Goal: Check status: Check status

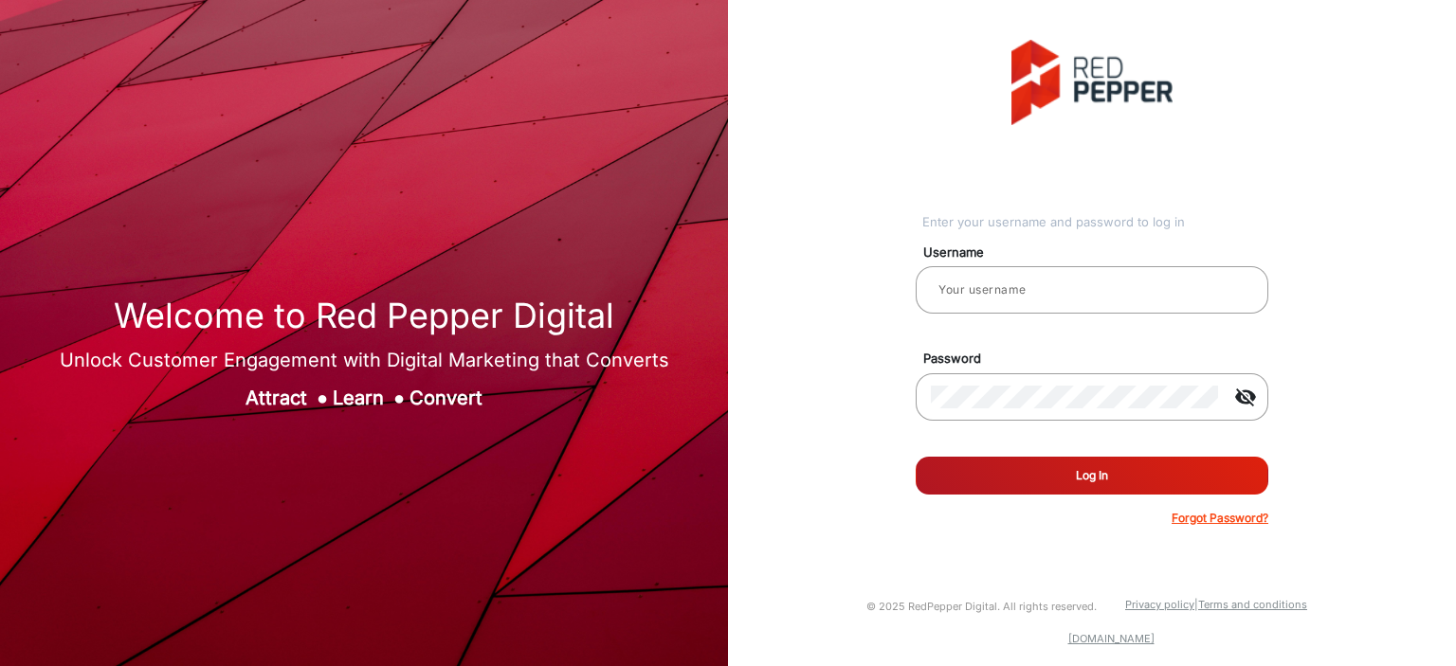
type input "[PERSON_NAME]"
click at [1050, 469] on button "Log In" at bounding box center [1092, 476] width 353 height 38
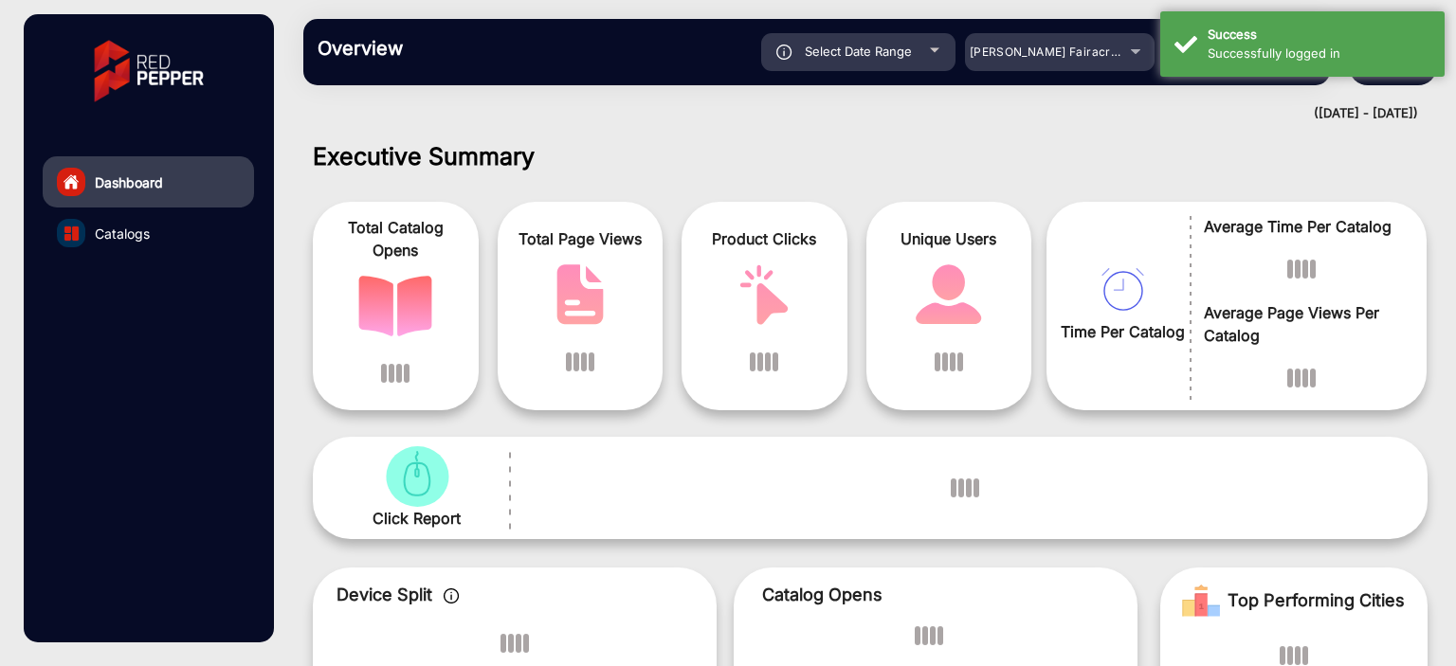
scroll to position [14, 0]
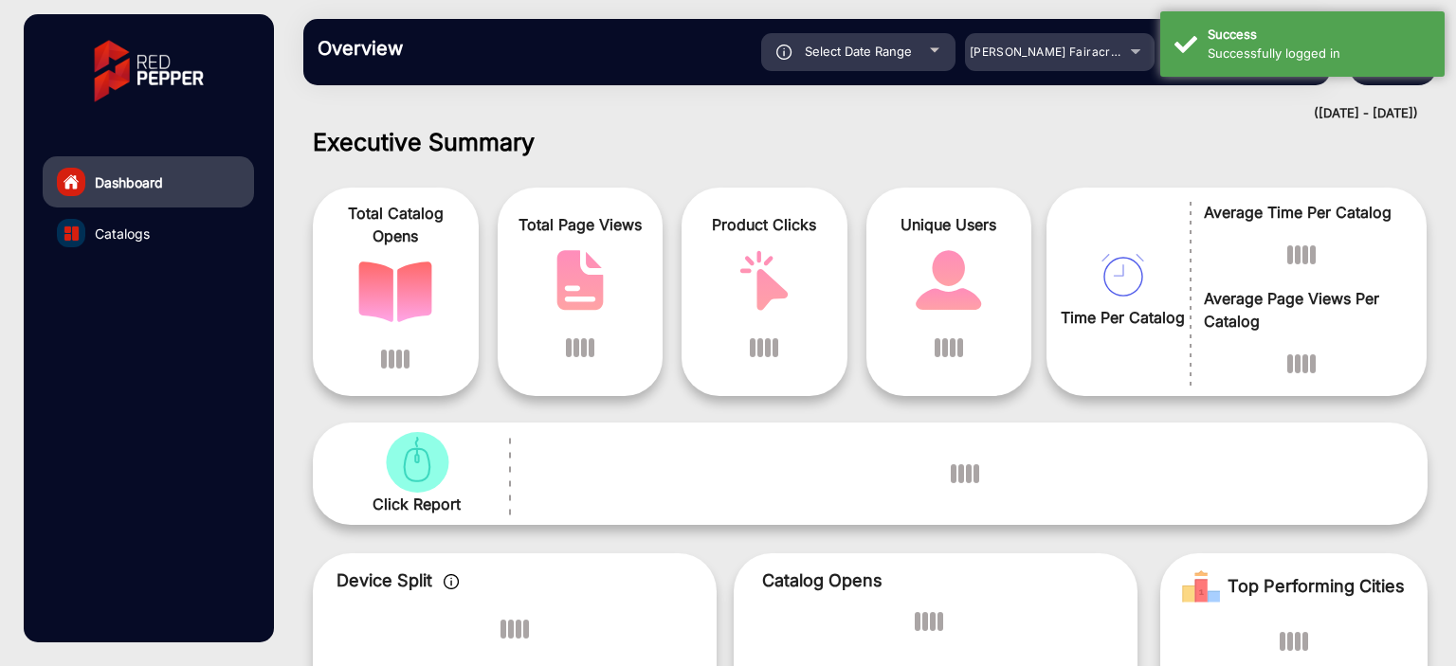
click at [922, 53] on div "Select Date Range" at bounding box center [858, 52] width 194 height 38
type input "[DATE]"
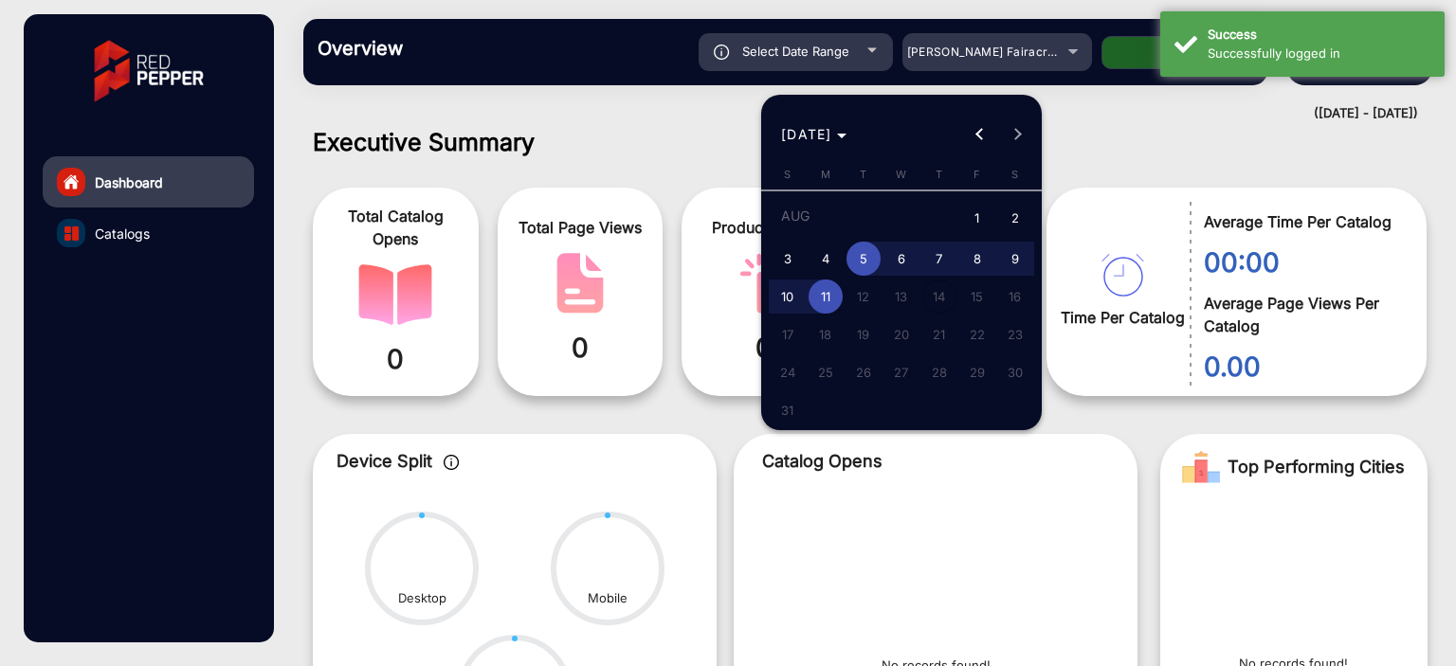
click at [837, 301] on span "11" at bounding box center [826, 297] width 34 height 34
type input "[DATE]"
click at [837, 301] on span "11" at bounding box center [826, 297] width 34 height 34
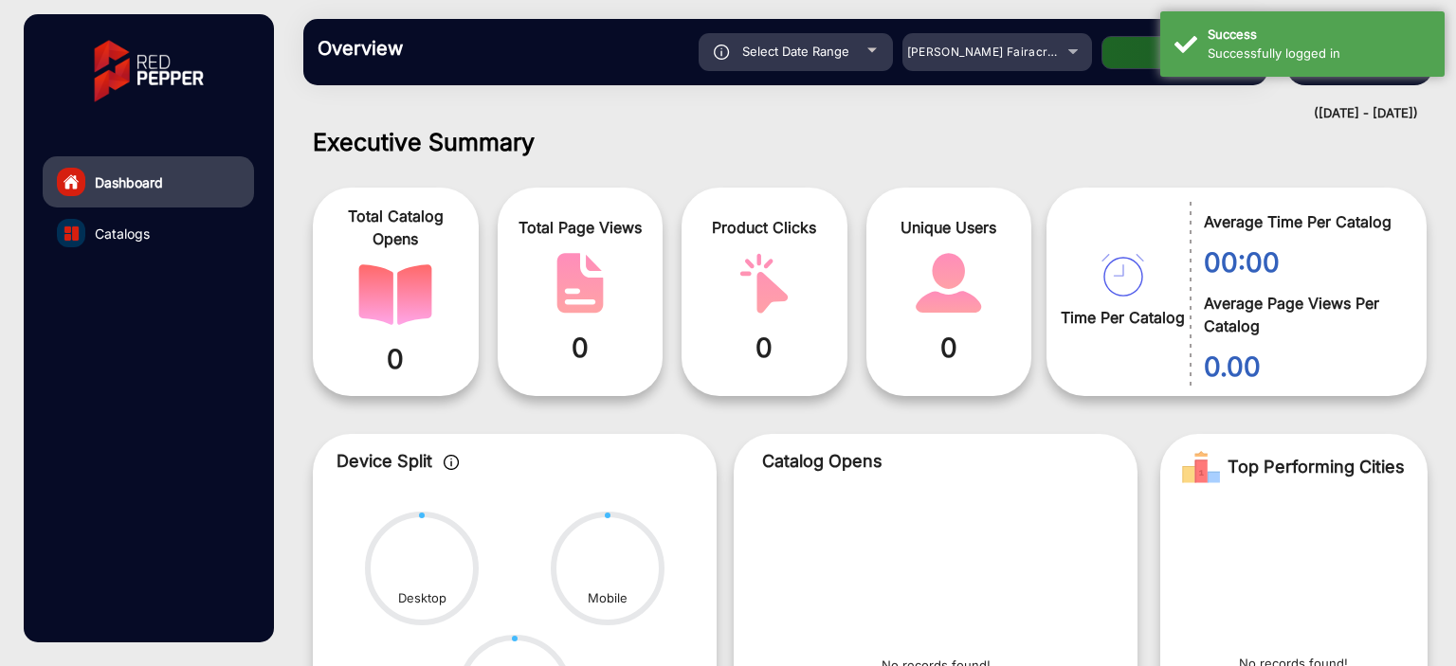
type input "[DATE]"
click at [1054, 64] on mat-select "[PERSON_NAME] Fairacre Farms" at bounding box center [998, 52] width 190 height 38
click at [1046, 50] on span "[PERSON_NAME] Fairacre Farms" at bounding box center [1001, 52] width 188 height 14
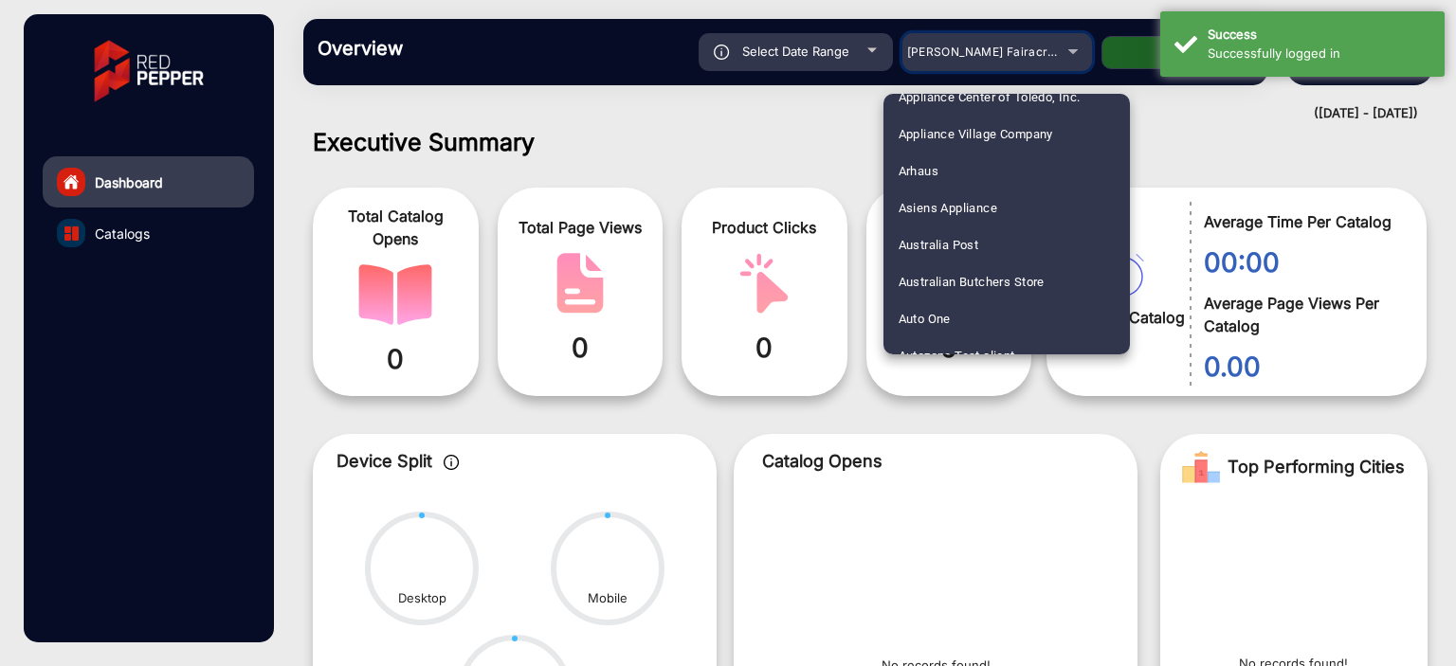
scroll to position [284, 0]
click at [940, 169] on mat-option "Arhaus" at bounding box center [1007, 168] width 246 height 37
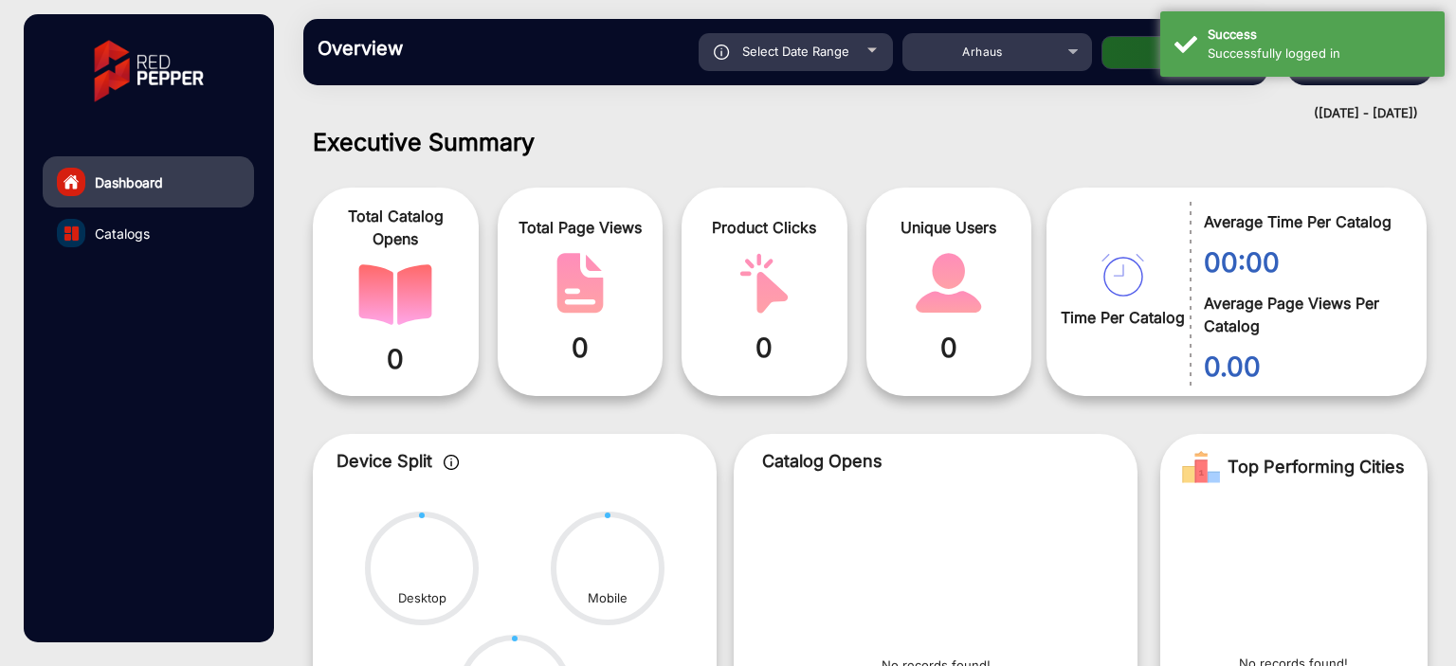
click at [1113, 46] on button "Apply" at bounding box center [1178, 52] width 152 height 33
type input "[DATE]"
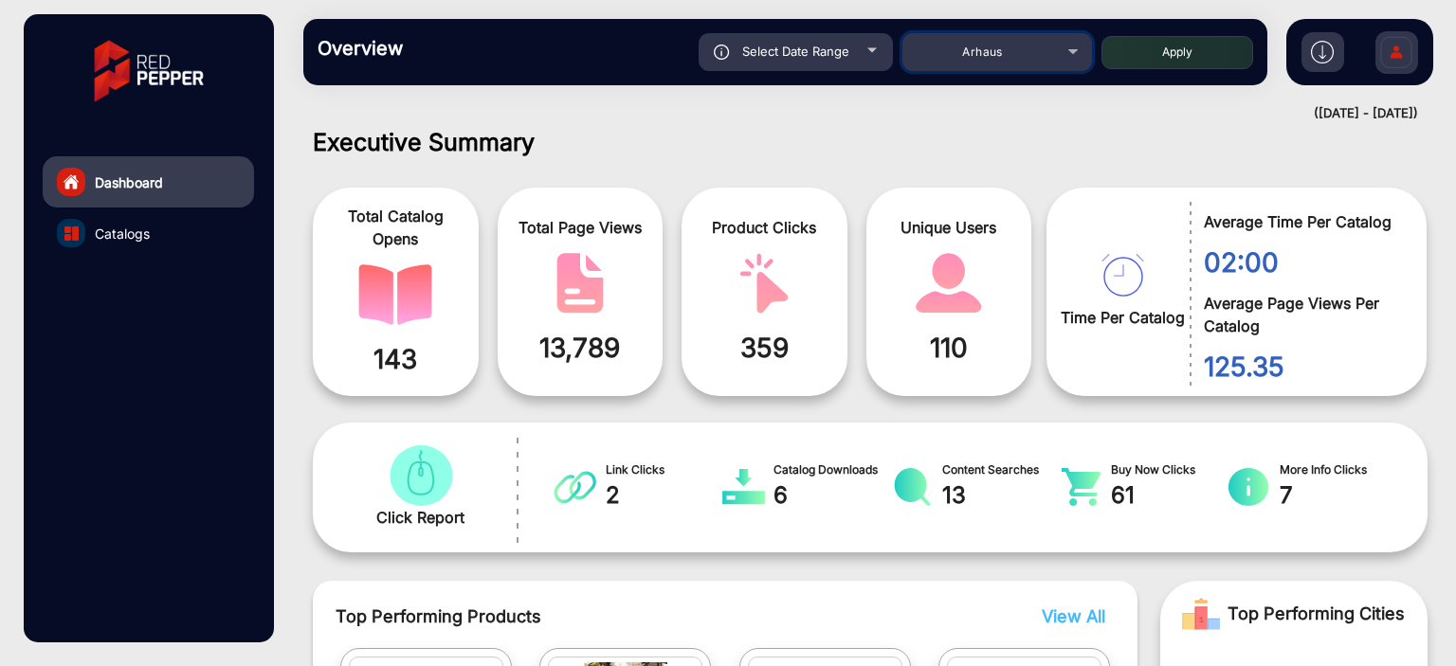
click at [986, 61] on div "Arhaus" at bounding box center [983, 52] width 152 height 23
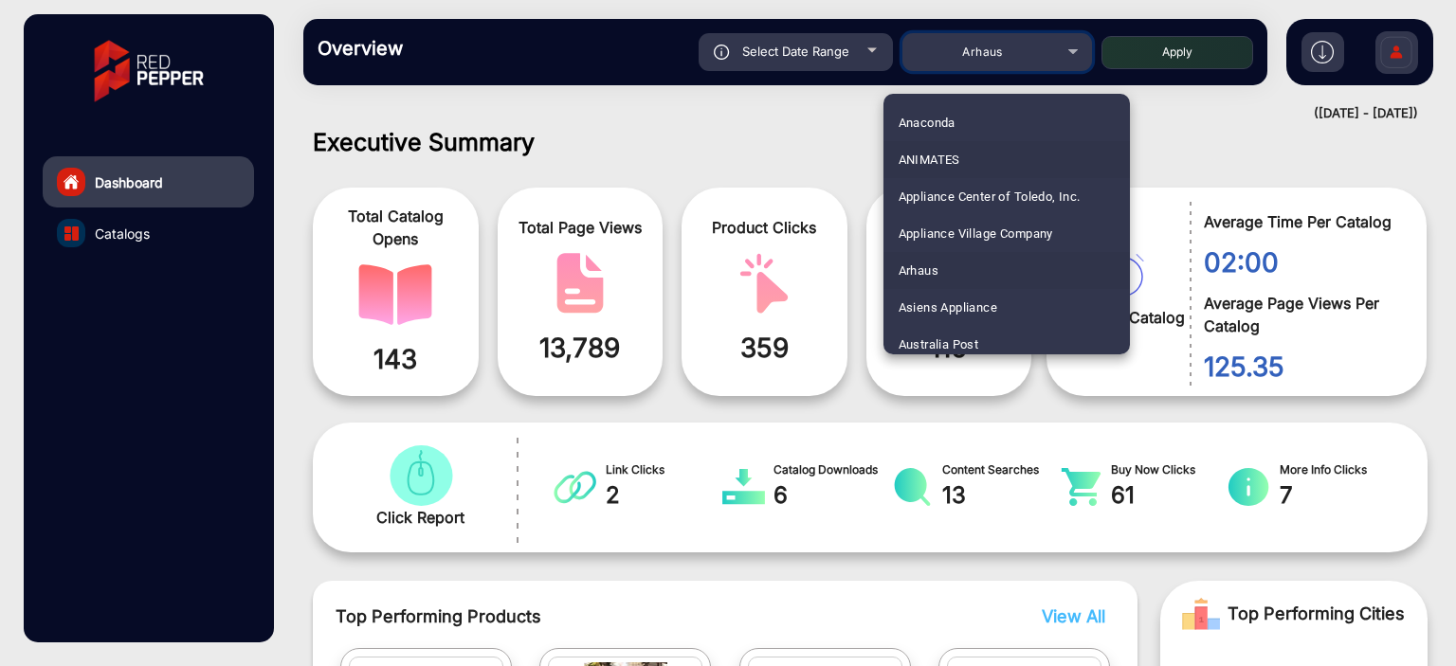
scroll to position [211, 0]
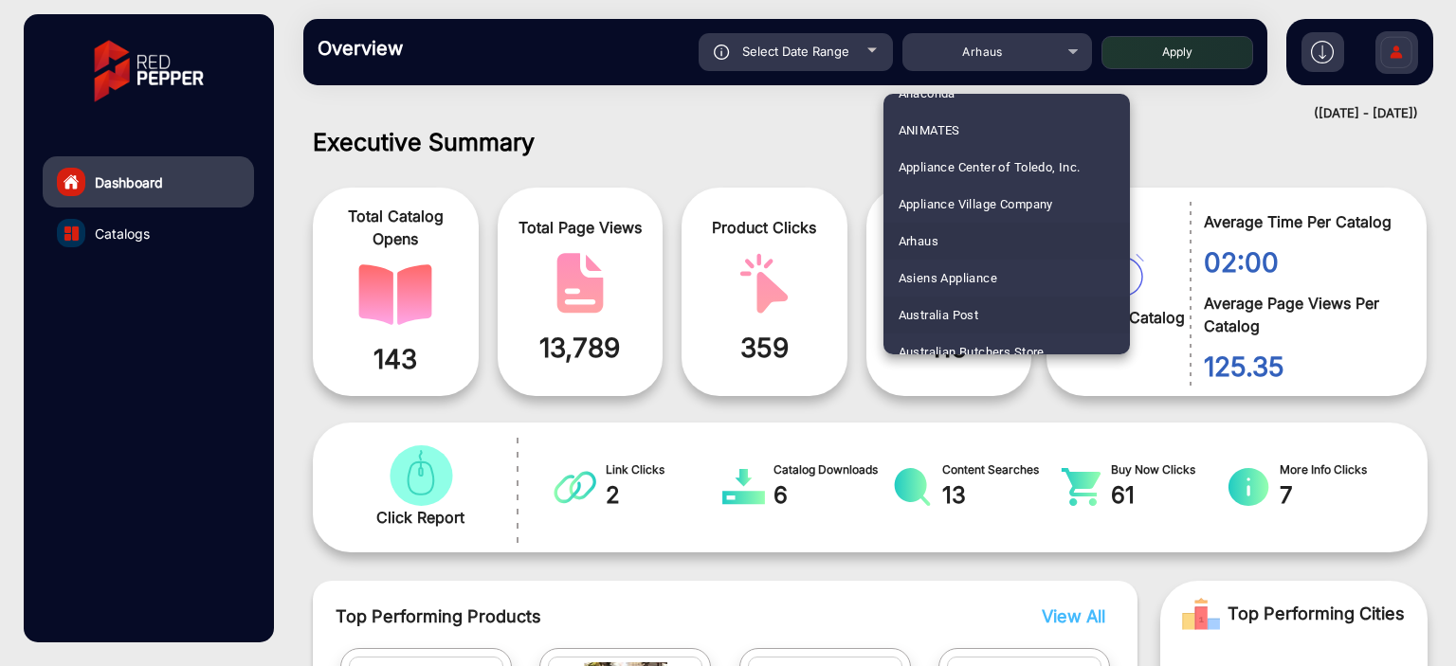
click at [978, 315] on span "Australia Post" at bounding box center [939, 315] width 81 height 37
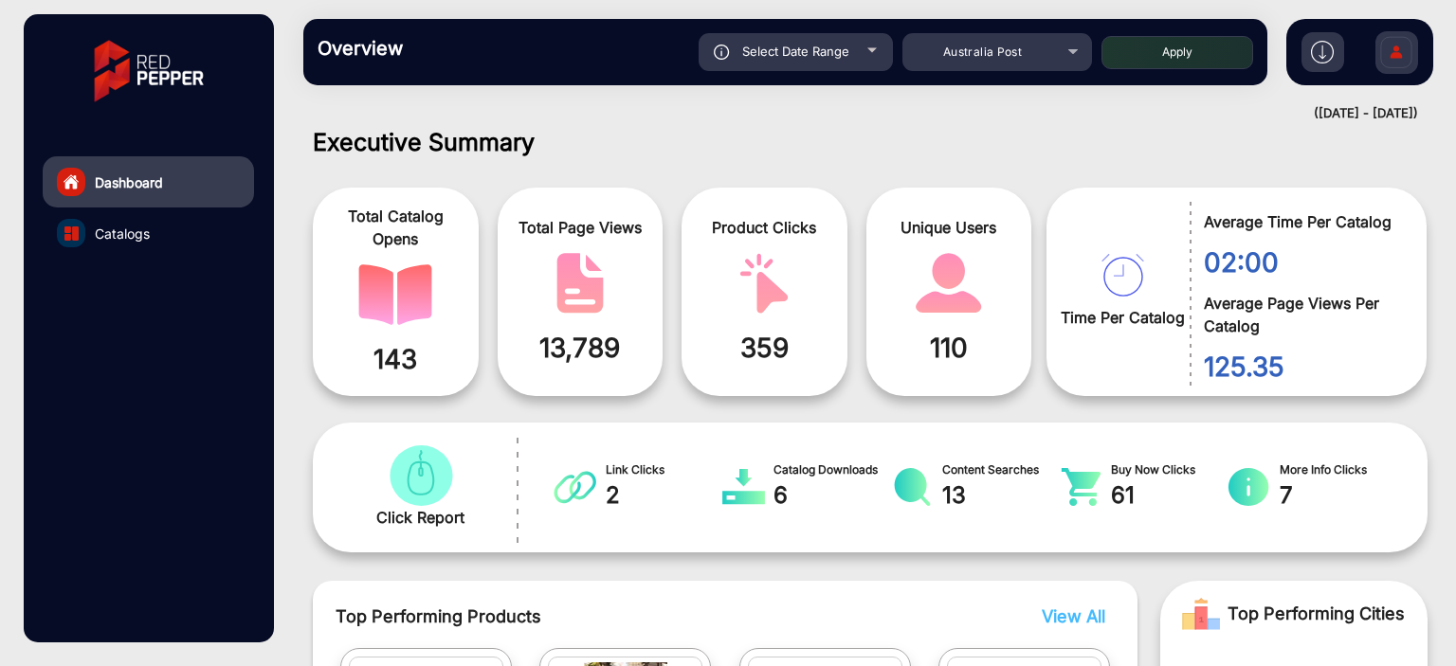
click at [1207, 52] on button "Apply" at bounding box center [1178, 52] width 152 height 33
type input "[DATE]"
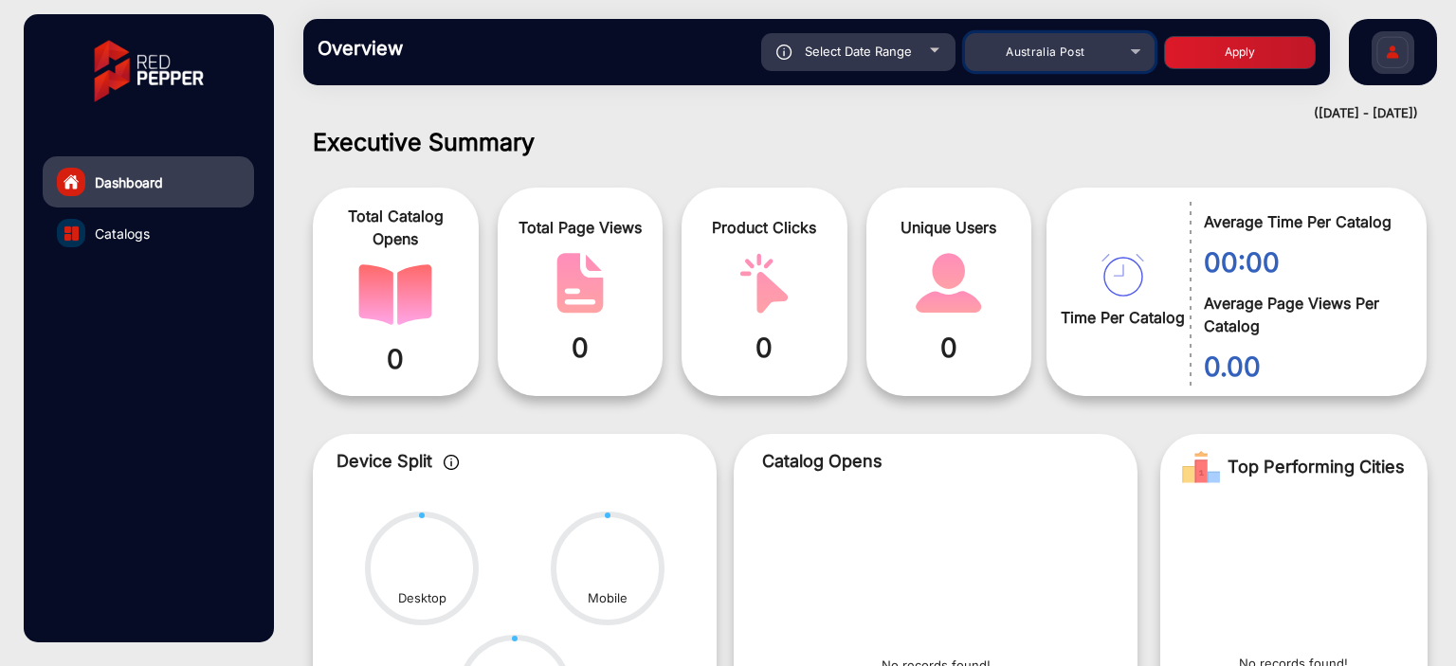
click at [1049, 62] on div "Australia Post" at bounding box center [1046, 52] width 152 height 23
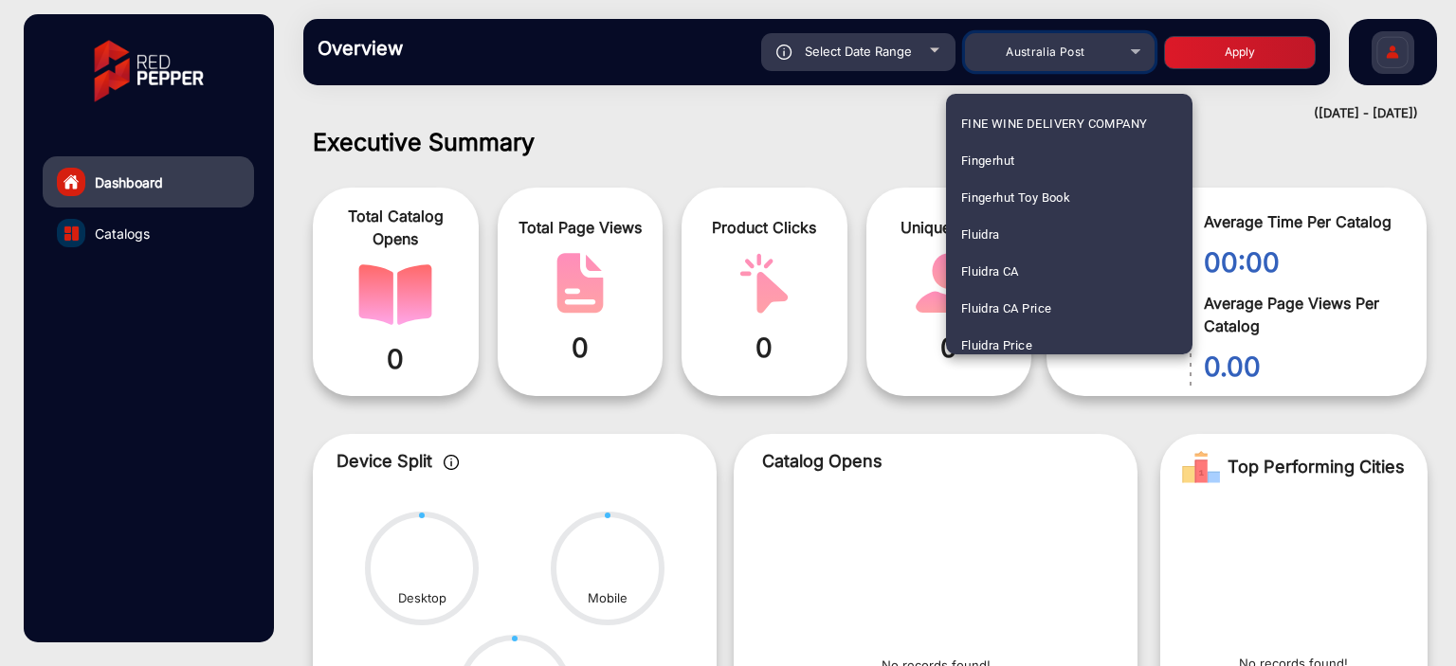
scroll to position [2370, 0]
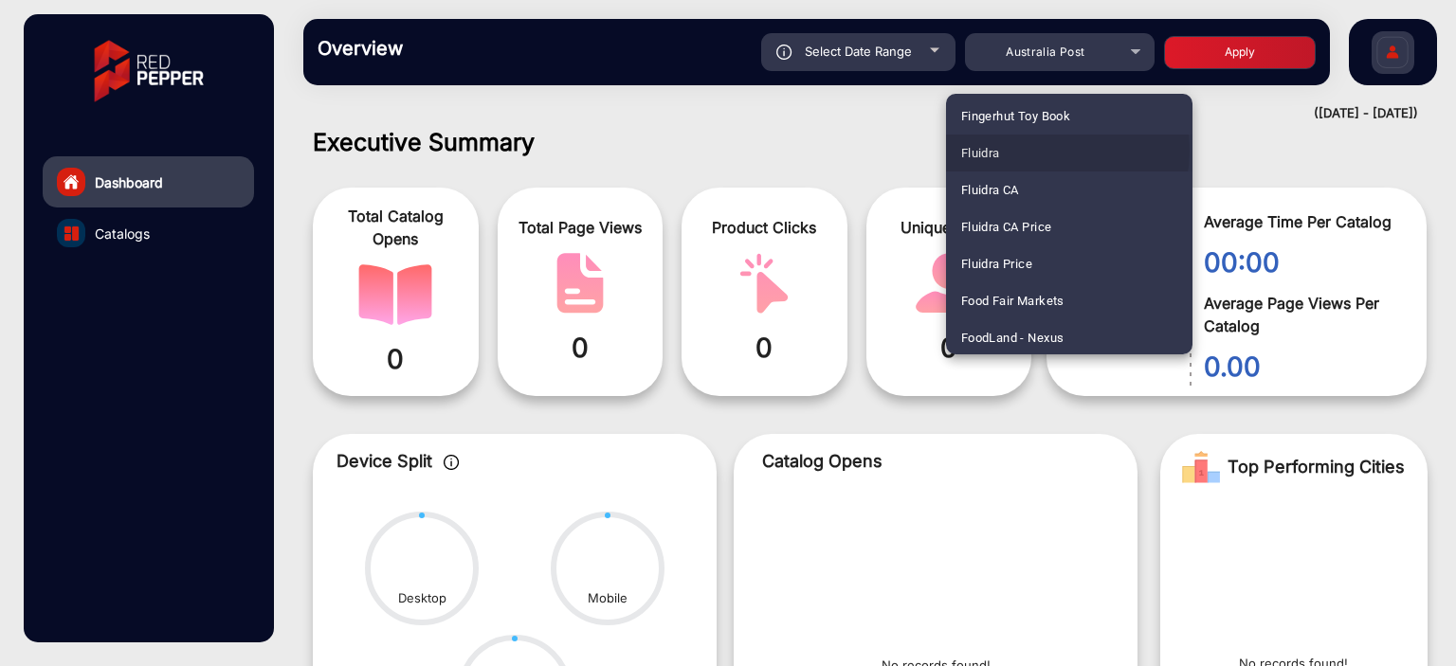
click at [1038, 150] on mat-option "Fluidra" at bounding box center [1069, 153] width 246 height 37
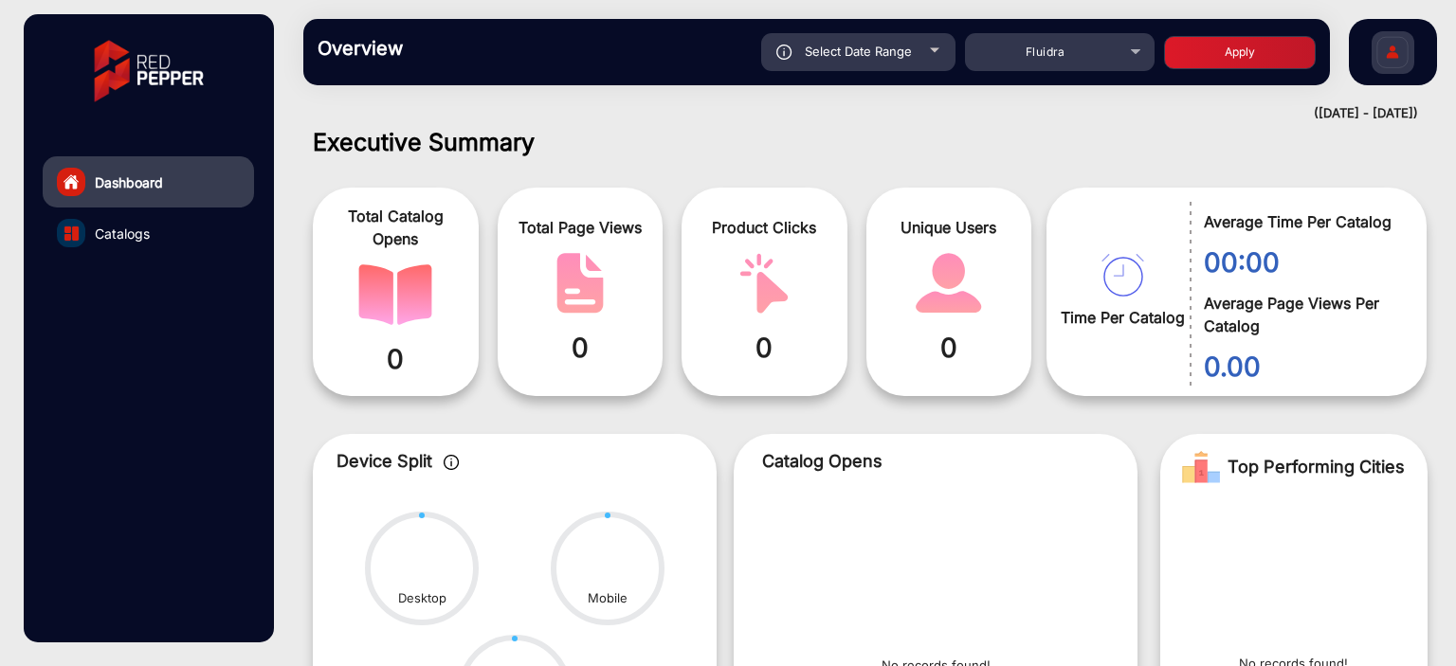
click at [1232, 46] on button "Apply" at bounding box center [1240, 52] width 152 height 33
type input "[DATE]"
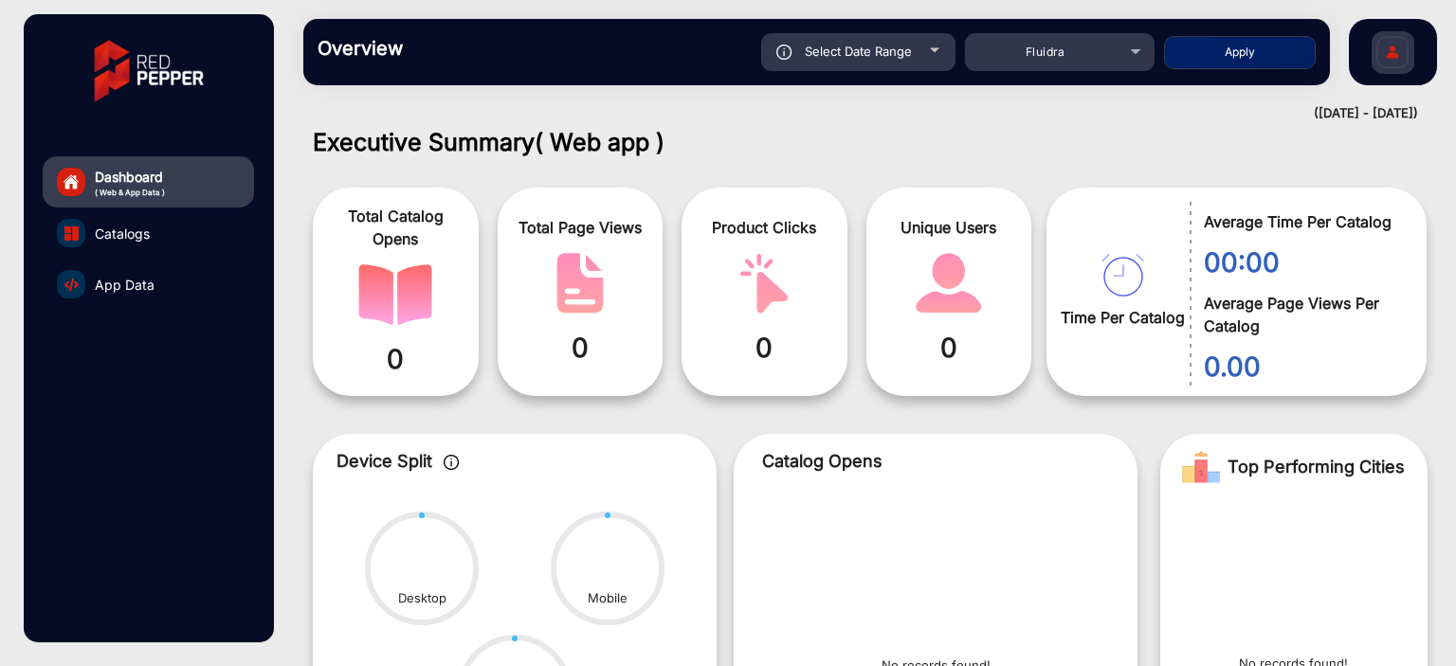
click at [918, 52] on div "Select Date Range" at bounding box center [858, 52] width 194 height 38
type input "[DATE]"
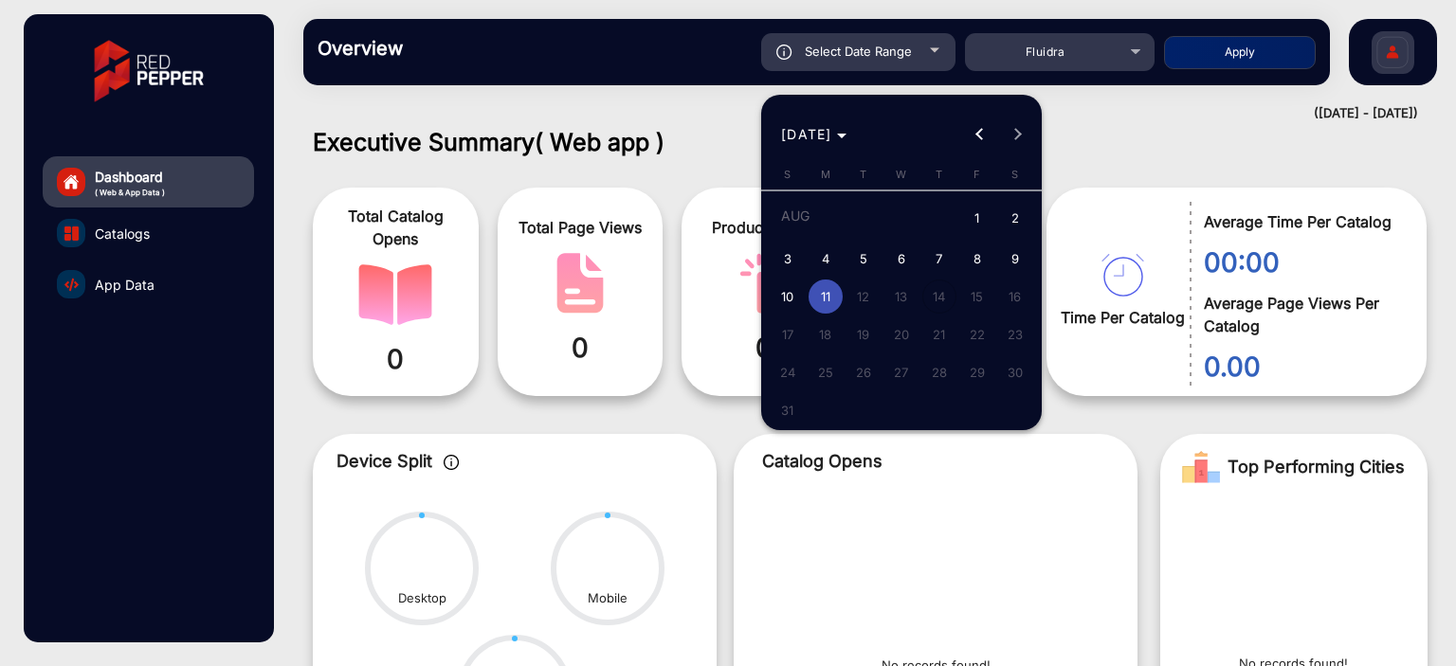
click at [763, 310] on div "[DATE] S [DATE] M [DATE] T [DATE] W [DATE] T [DATE] F [DATE] S [DATE] 2 3 4 5 6…" at bounding box center [901, 302] width 281 height 271
click at [777, 298] on span "10" at bounding box center [788, 297] width 34 height 34
type input "[DATE]"
click at [777, 298] on span "10" at bounding box center [788, 297] width 34 height 34
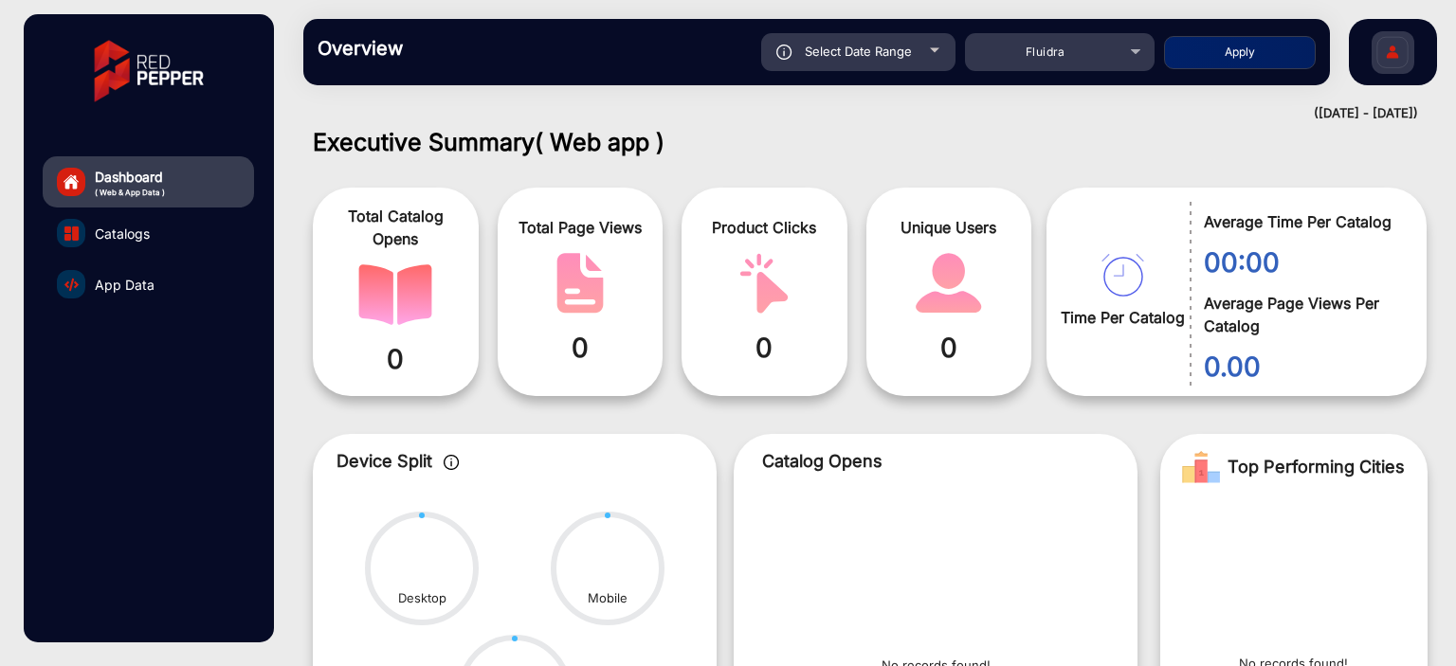
type input "[DATE]"
click at [1240, 54] on button "Apply" at bounding box center [1240, 52] width 152 height 33
type input "[DATE]"
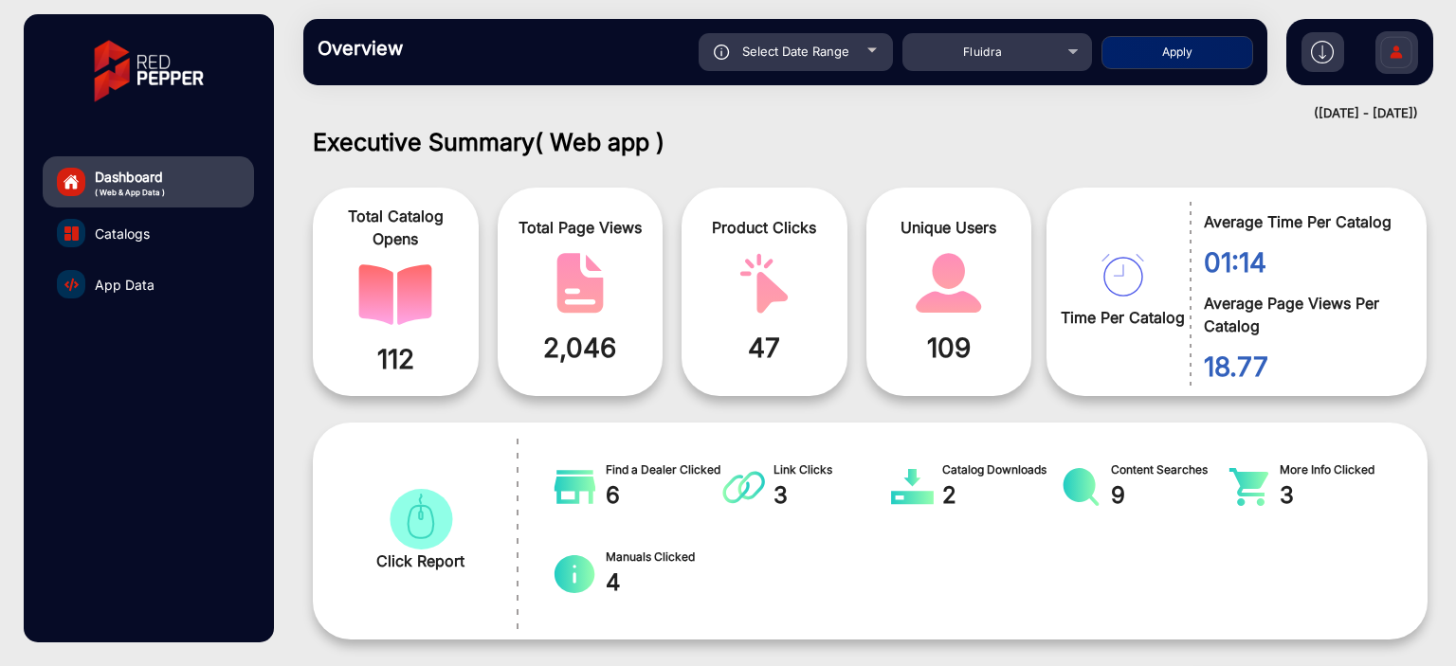
click at [884, 45] on div "Select Date Range" at bounding box center [796, 52] width 194 height 38
type input "[DATE]"
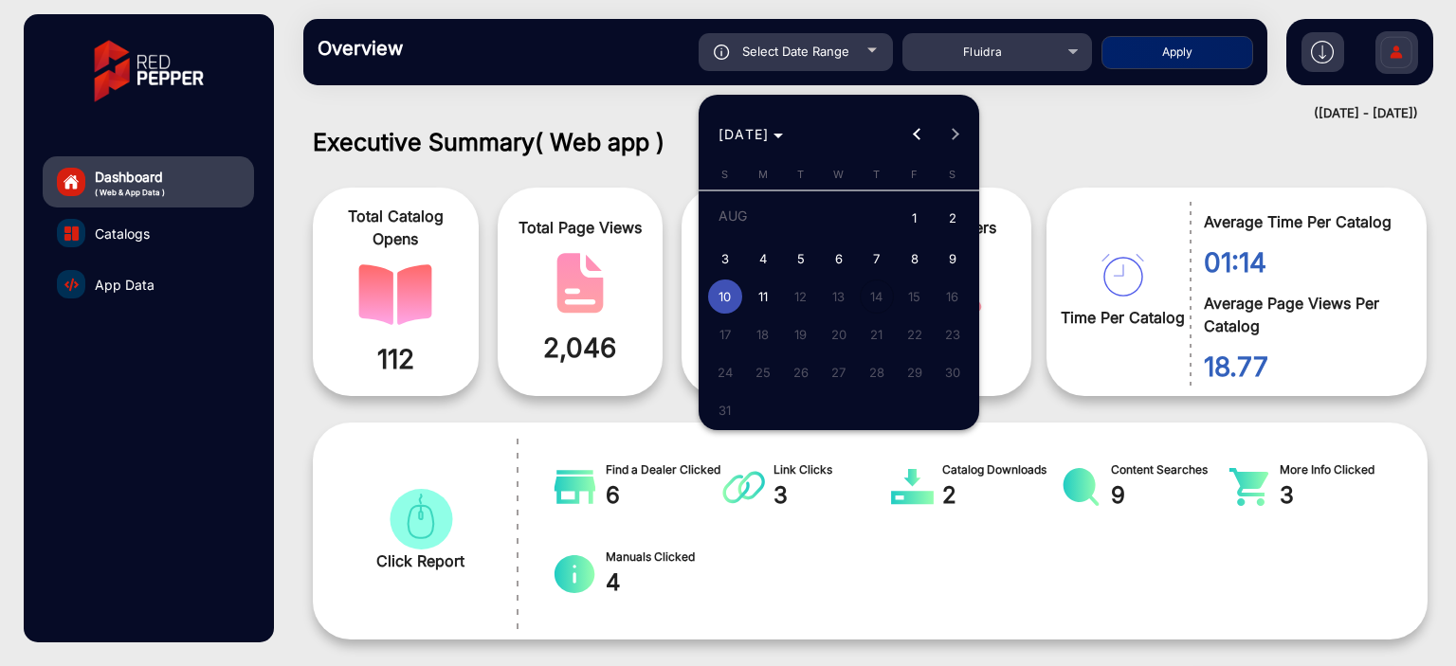
click at [757, 300] on span "11" at bounding box center [763, 297] width 34 height 34
type input "[DATE]"
click at [757, 300] on span "11" at bounding box center [763, 297] width 34 height 34
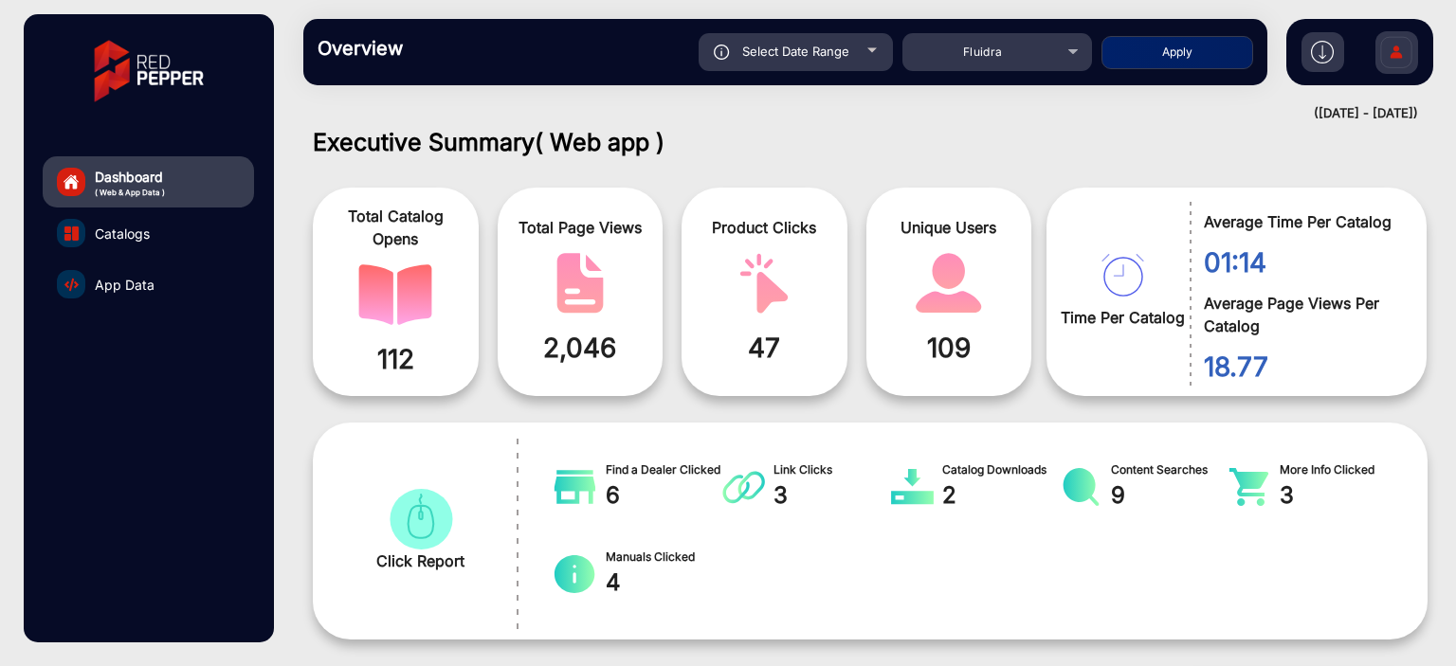
type input "[DATE]"
click at [1134, 61] on button "Apply" at bounding box center [1178, 52] width 152 height 33
type input "[DATE]"
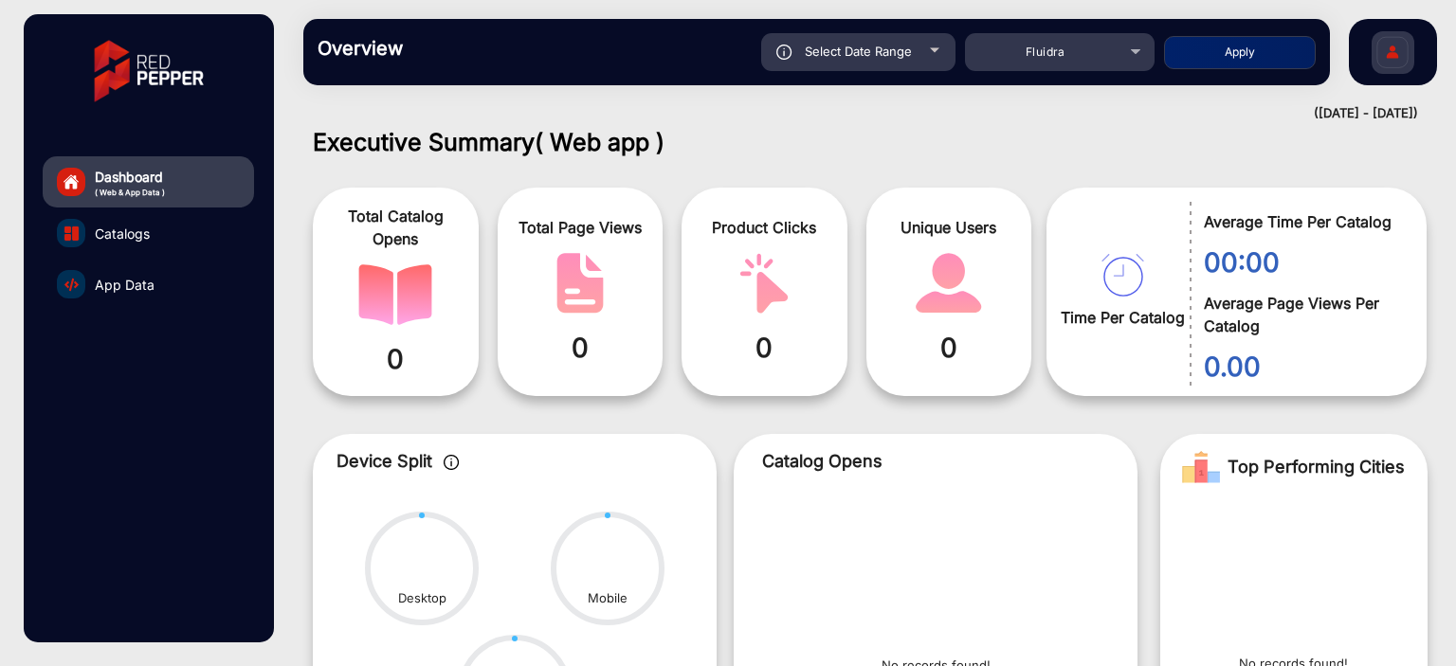
click at [928, 63] on div "Select Date Range" at bounding box center [858, 52] width 194 height 38
type input "[DATE]"
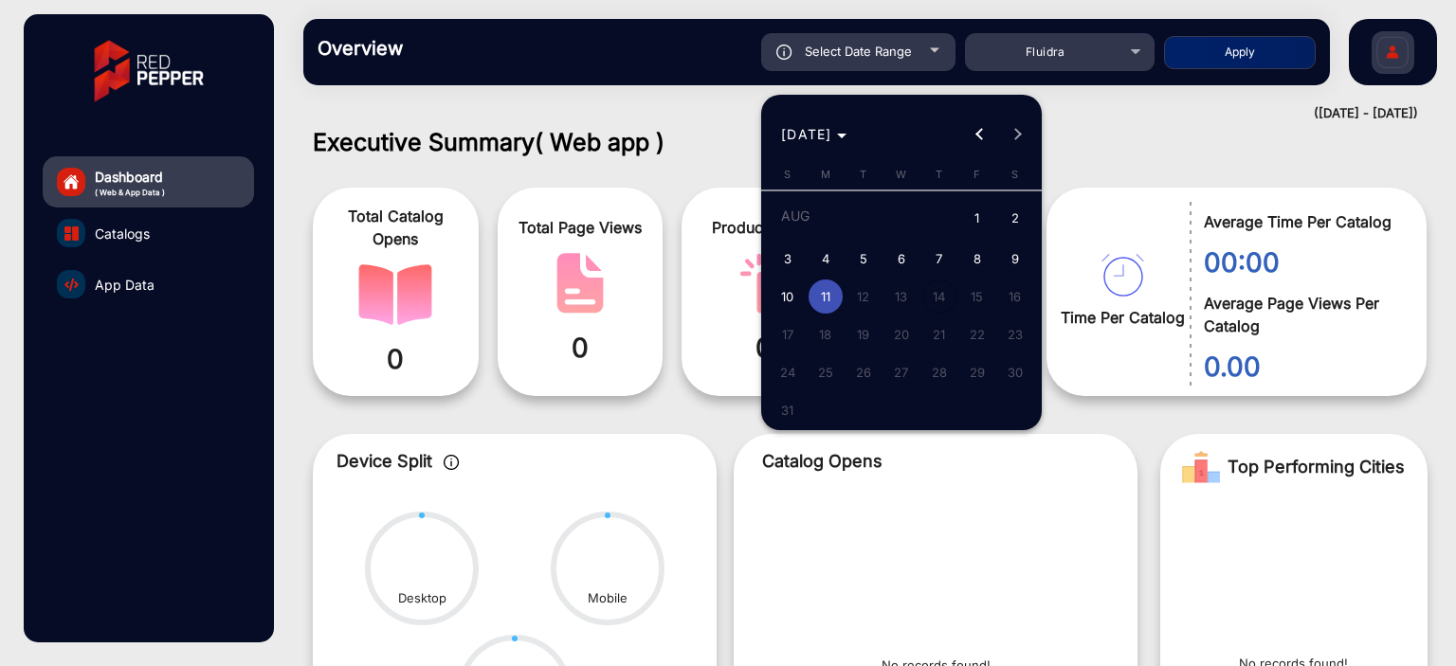
click at [1169, 135] on div at bounding box center [728, 333] width 1456 height 666
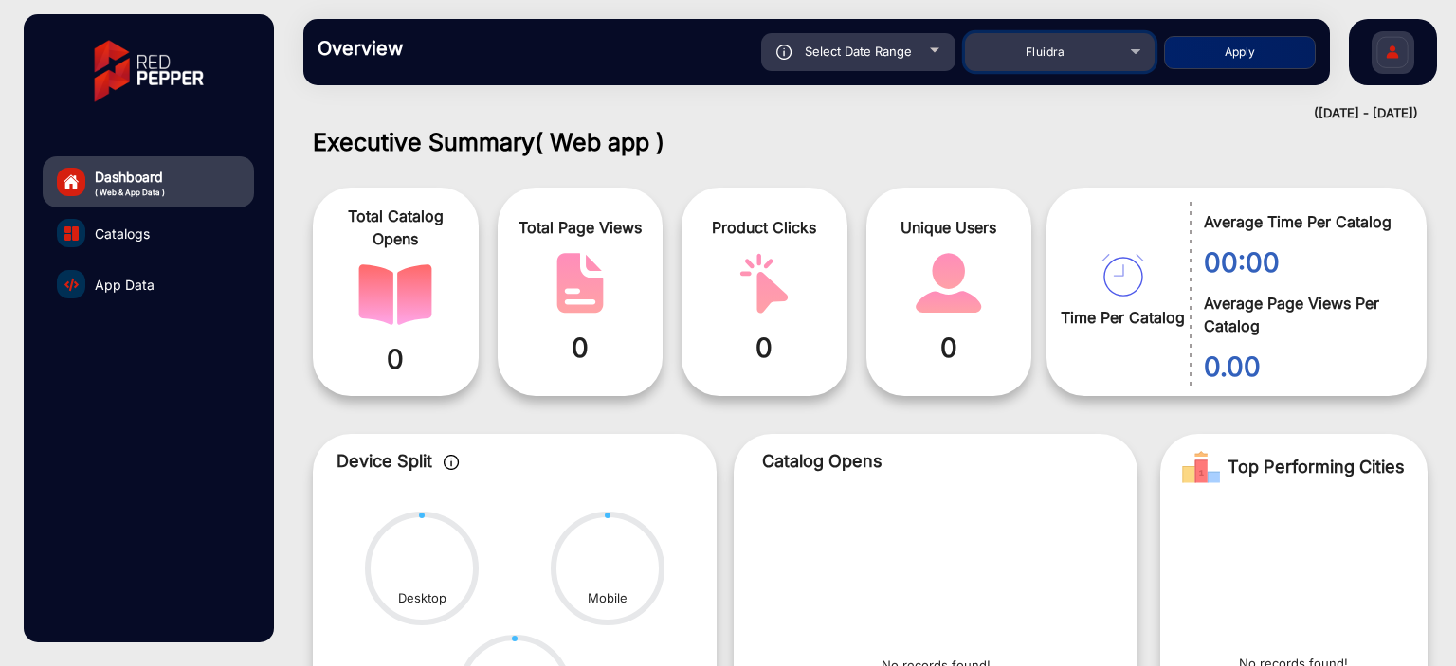
click at [1036, 51] on span "Fluidra" at bounding box center [1046, 52] width 40 height 14
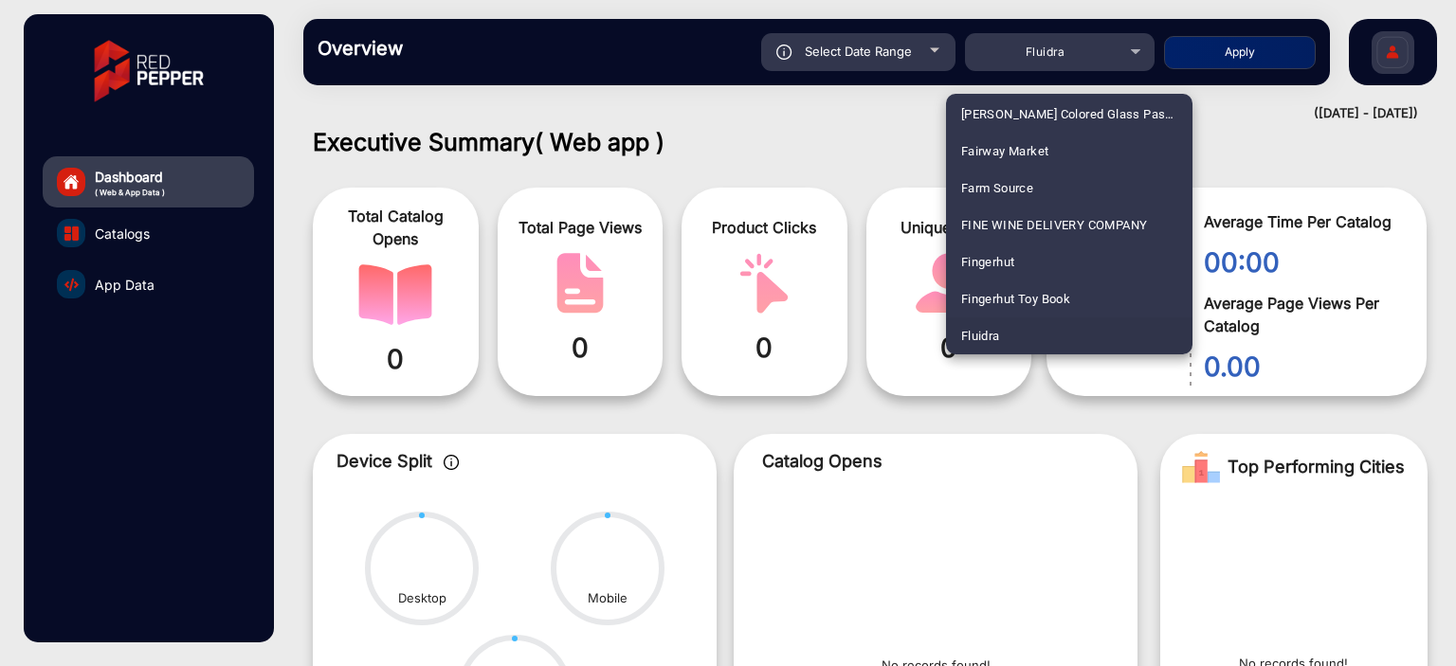
click at [897, 113] on div at bounding box center [728, 333] width 1456 height 666
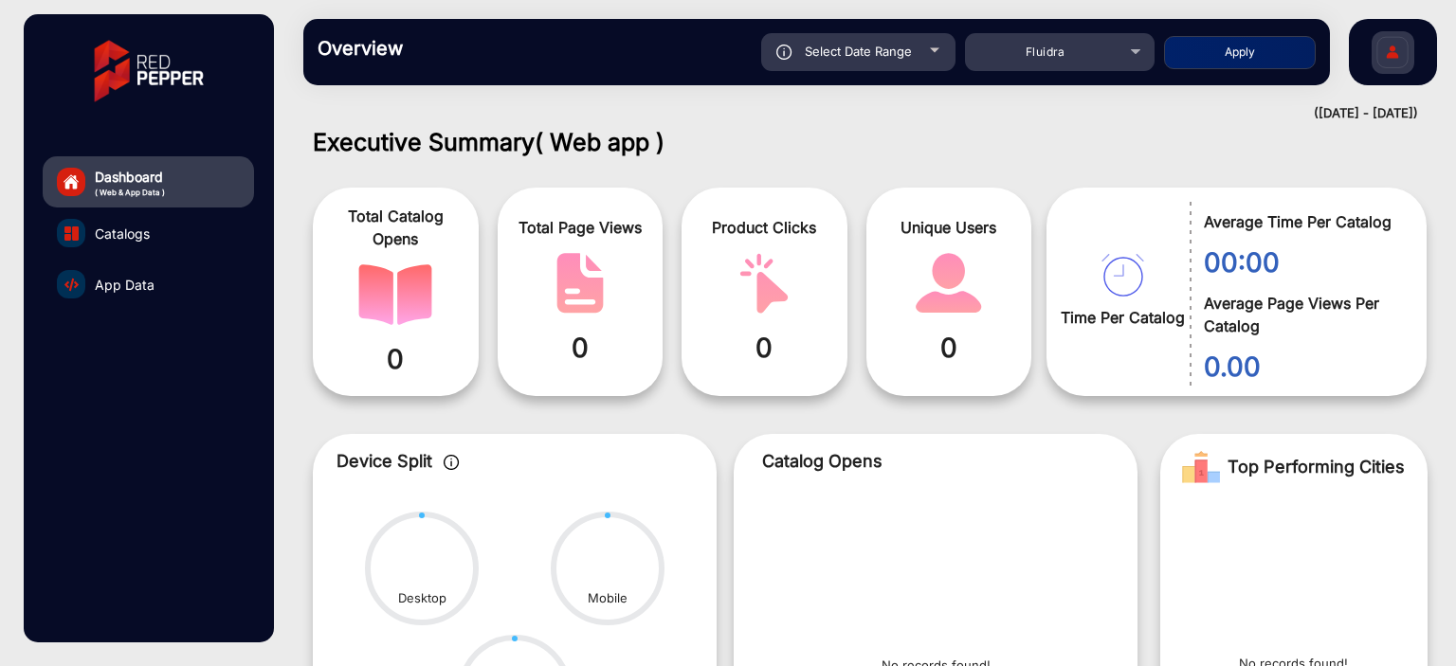
click at [940, 64] on div "Select Date Range" at bounding box center [858, 52] width 194 height 38
type input "[DATE]"
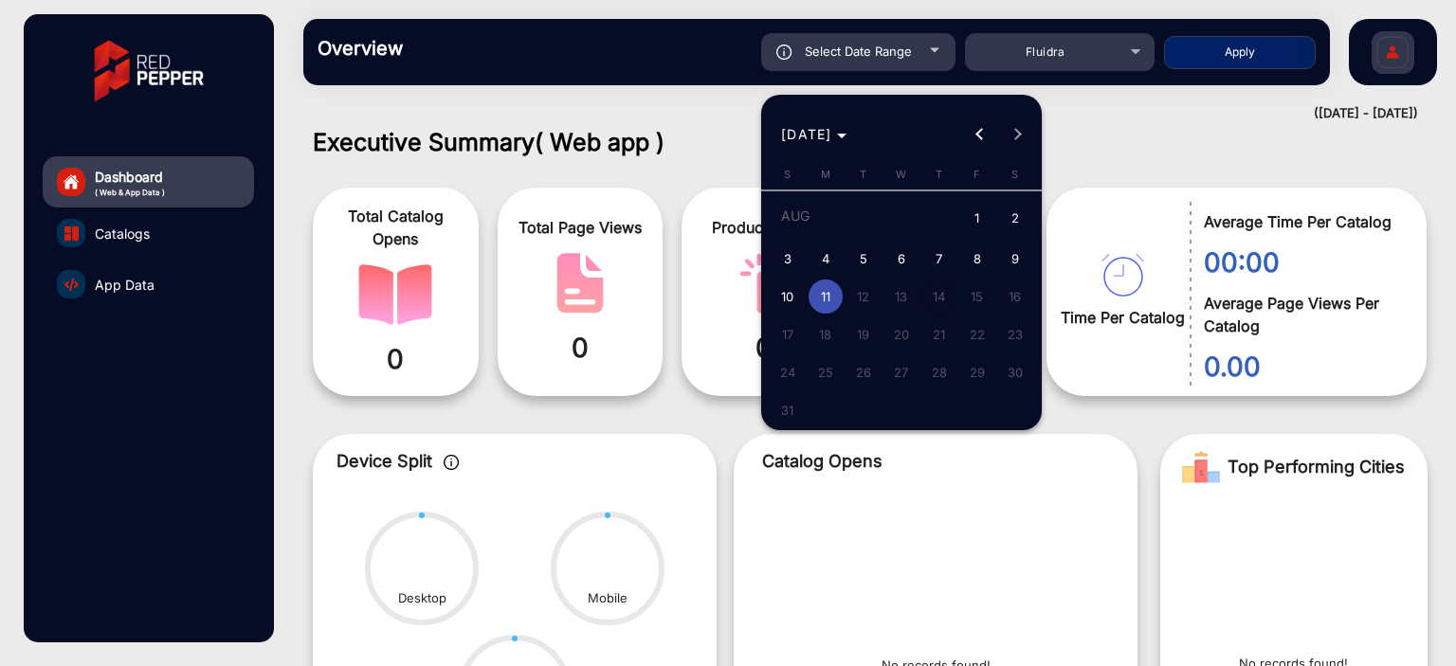
click at [793, 300] on span "10" at bounding box center [788, 297] width 34 height 34
type input "[DATE]"
click at [793, 300] on span "10" at bounding box center [788, 297] width 34 height 34
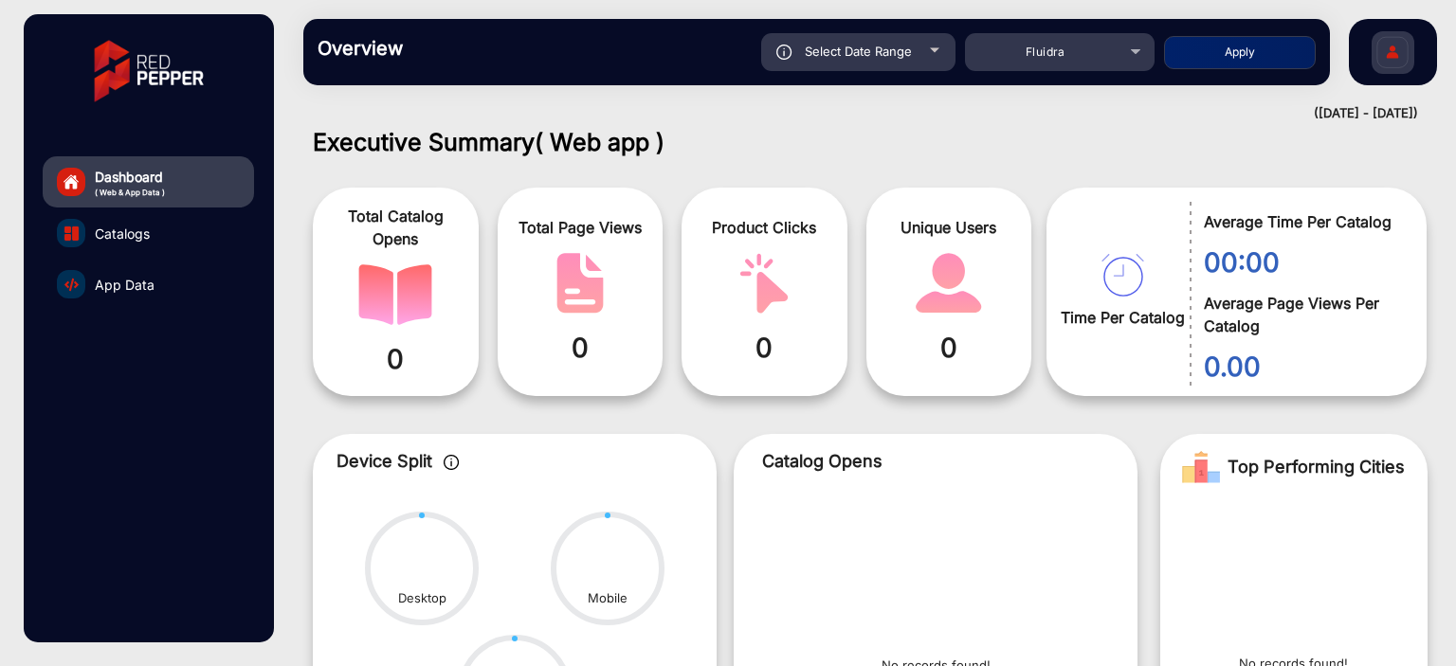
type input "[DATE]"
click at [1258, 52] on button "Apply" at bounding box center [1240, 52] width 152 height 33
type input "[DATE]"
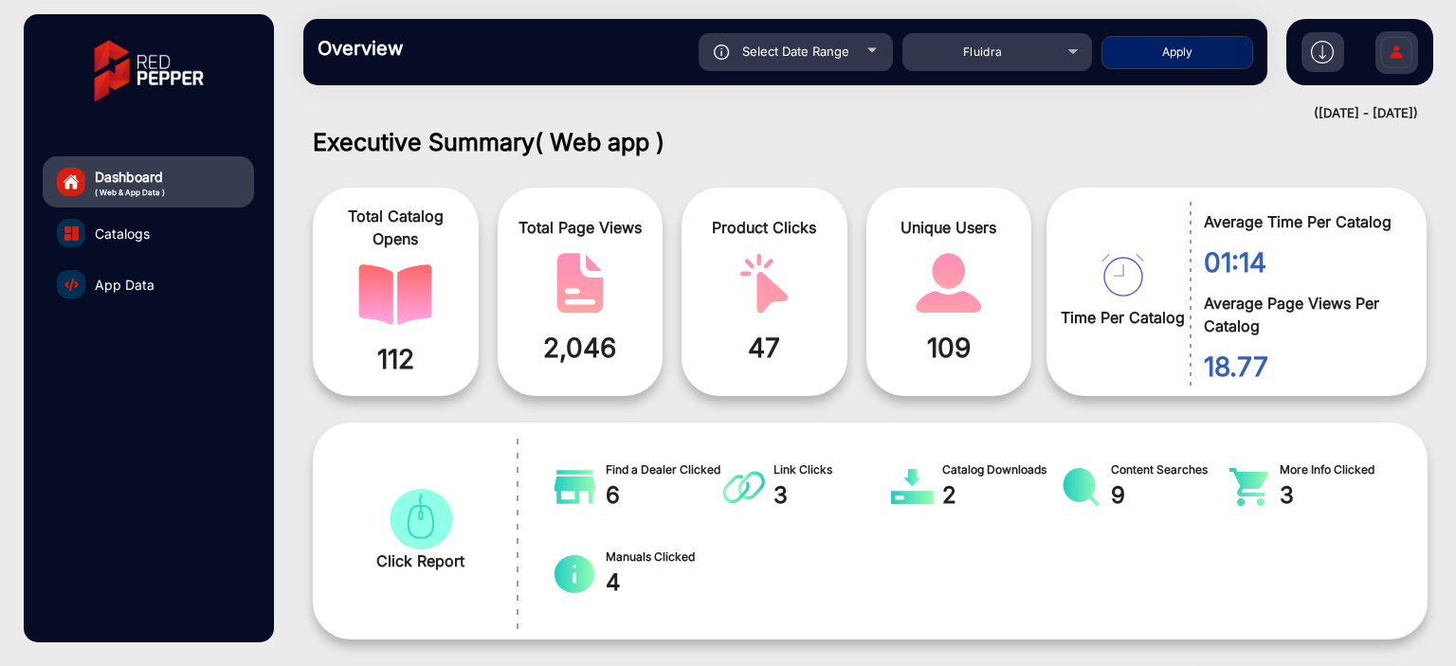
click at [878, 62] on div "Select Date Range" at bounding box center [796, 52] width 194 height 38
type input "[DATE]"
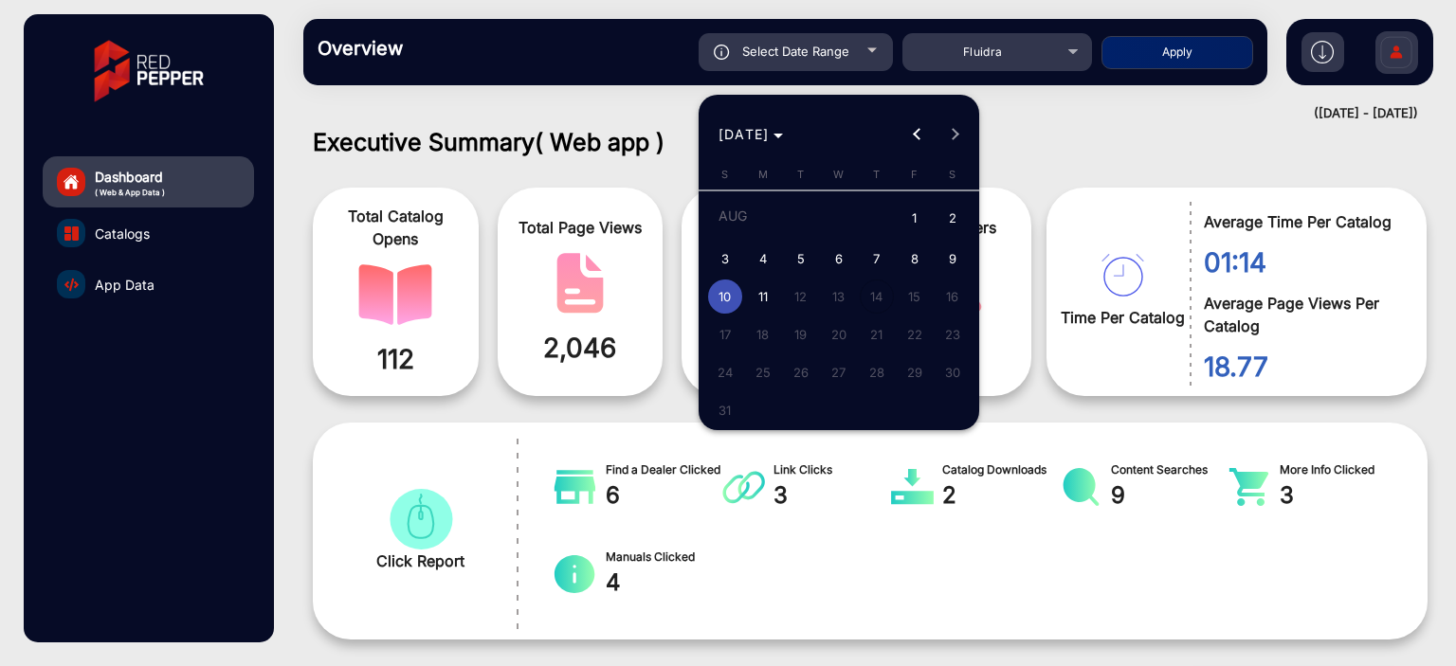
click at [1031, 119] on div at bounding box center [728, 333] width 1456 height 666
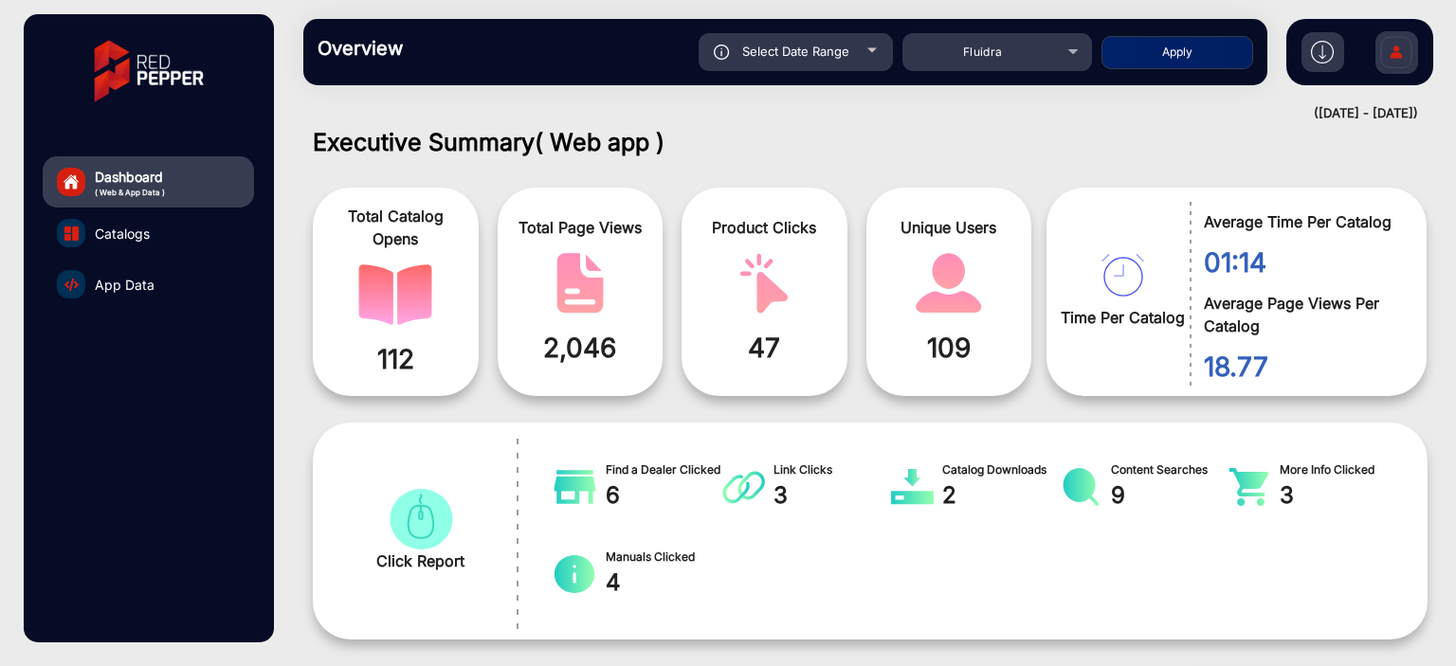
click at [848, 52] on span "Select Date Range" at bounding box center [795, 51] width 107 height 15
type input "[DATE]"
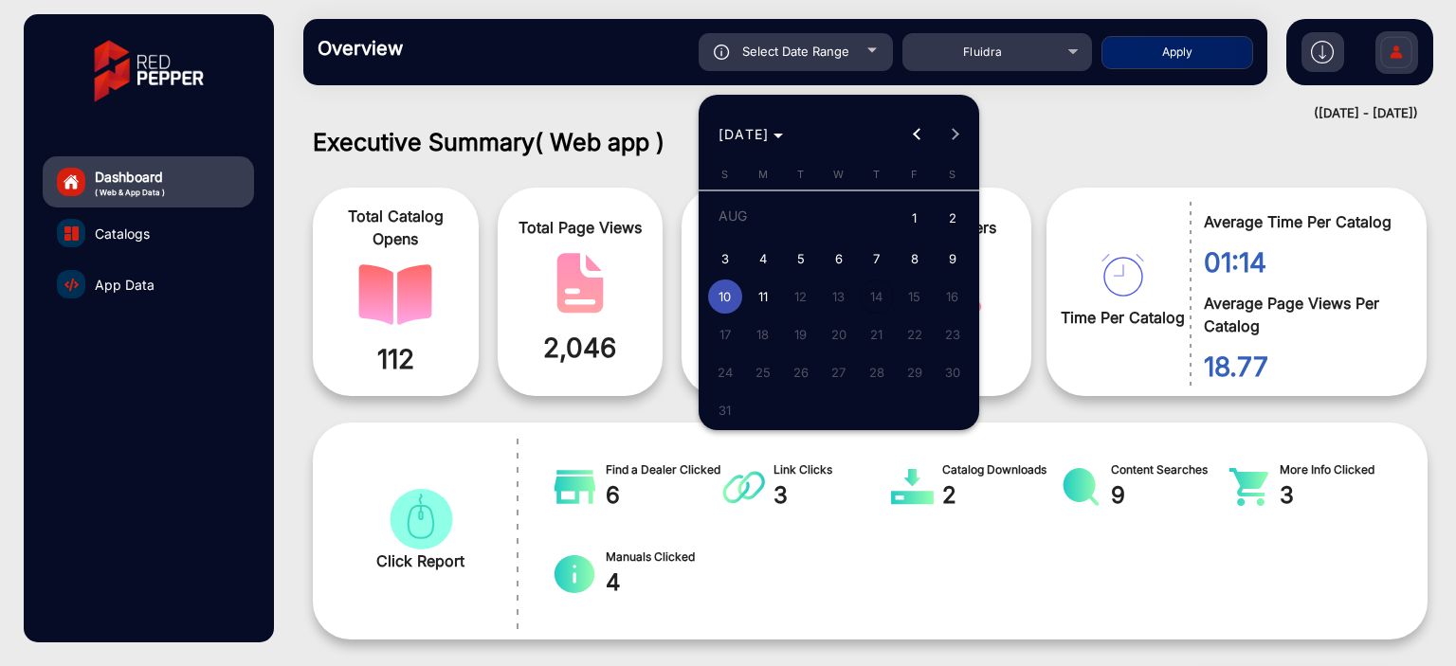
click at [1052, 125] on div at bounding box center [728, 333] width 1456 height 666
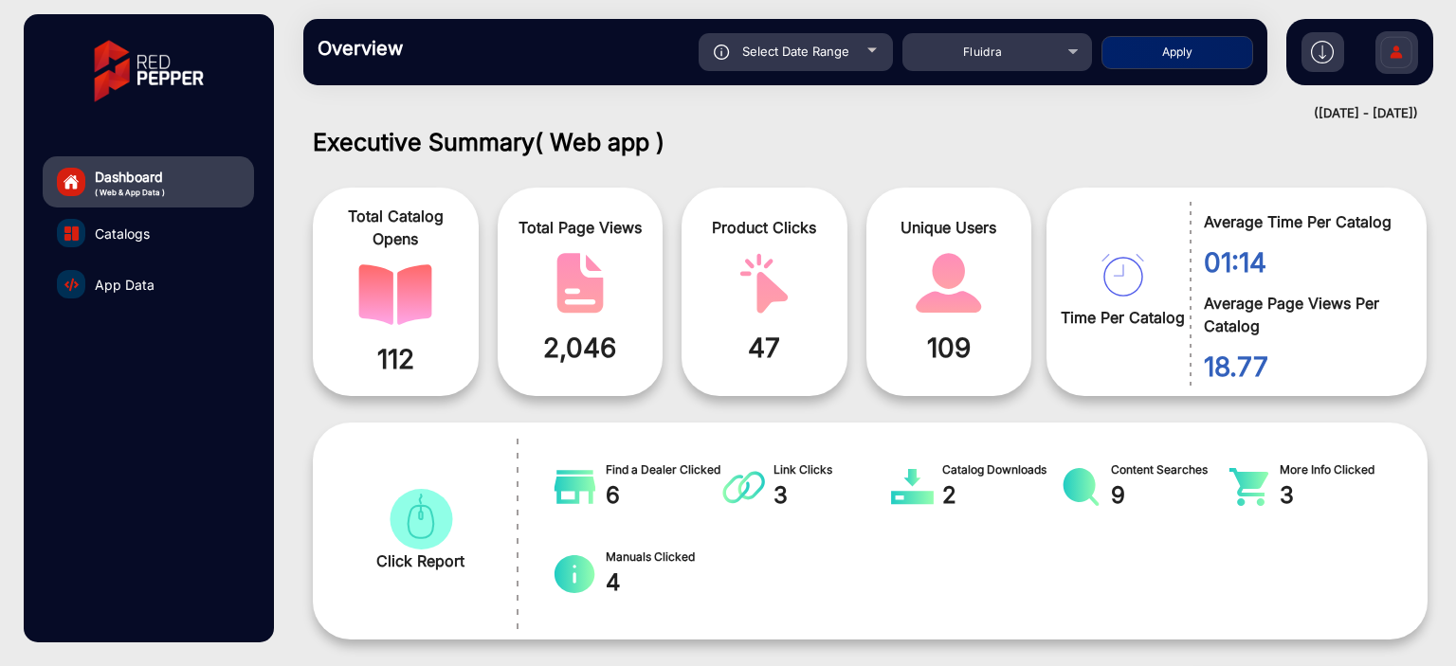
click at [1038, 71] on div "Overview Reports Understand what makes your customers tick and learn how they a…" at bounding box center [785, 52] width 964 height 66
click at [1035, 64] on mat-select "Fluidra" at bounding box center [998, 52] width 190 height 38
click at [1080, 55] on div "Fluidra" at bounding box center [998, 52] width 190 height 23
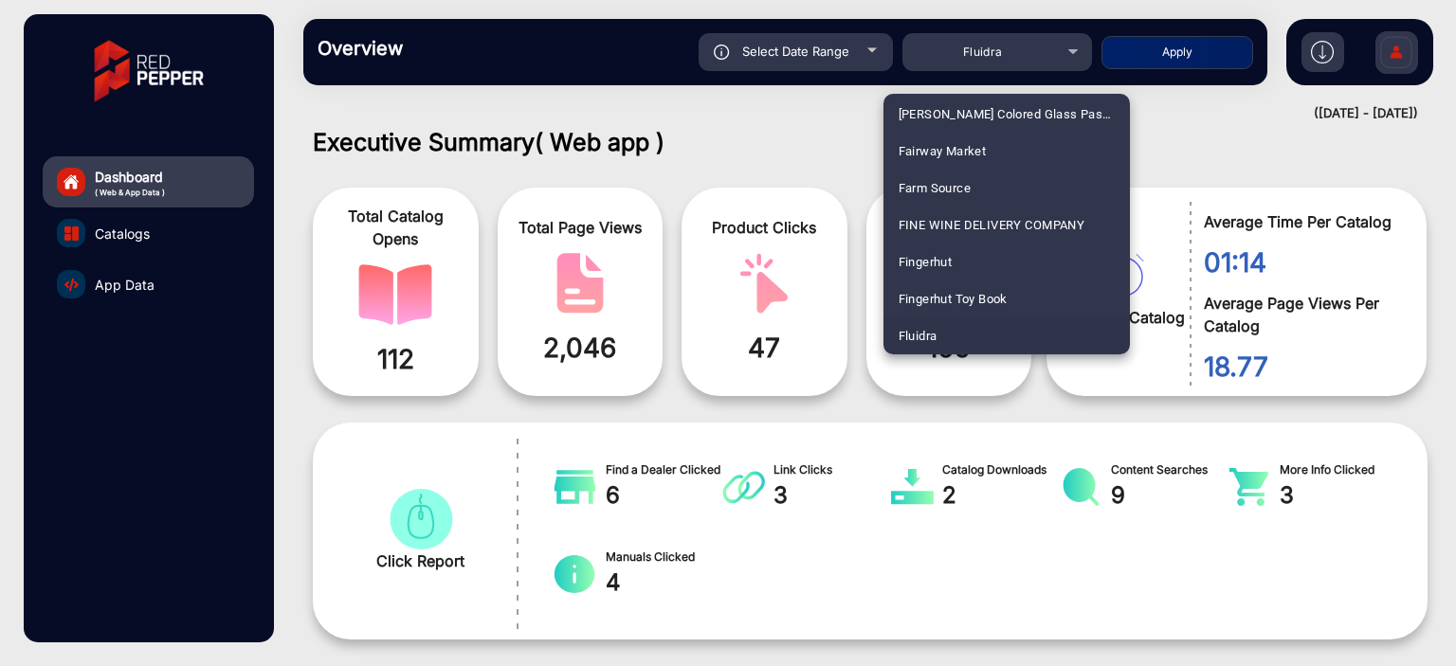
click at [743, 132] on div at bounding box center [728, 333] width 1456 height 666
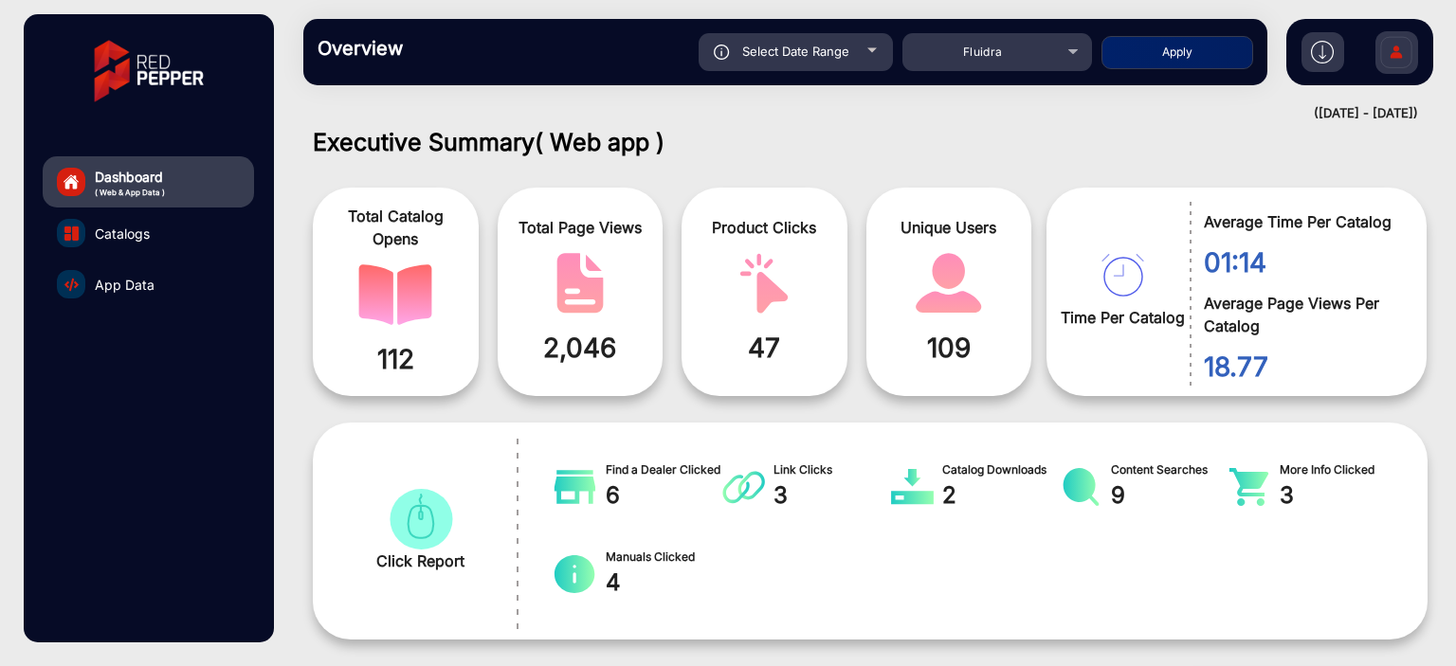
click at [821, 67] on div "Select Date Range" at bounding box center [796, 52] width 194 height 38
type input "[DATE]"
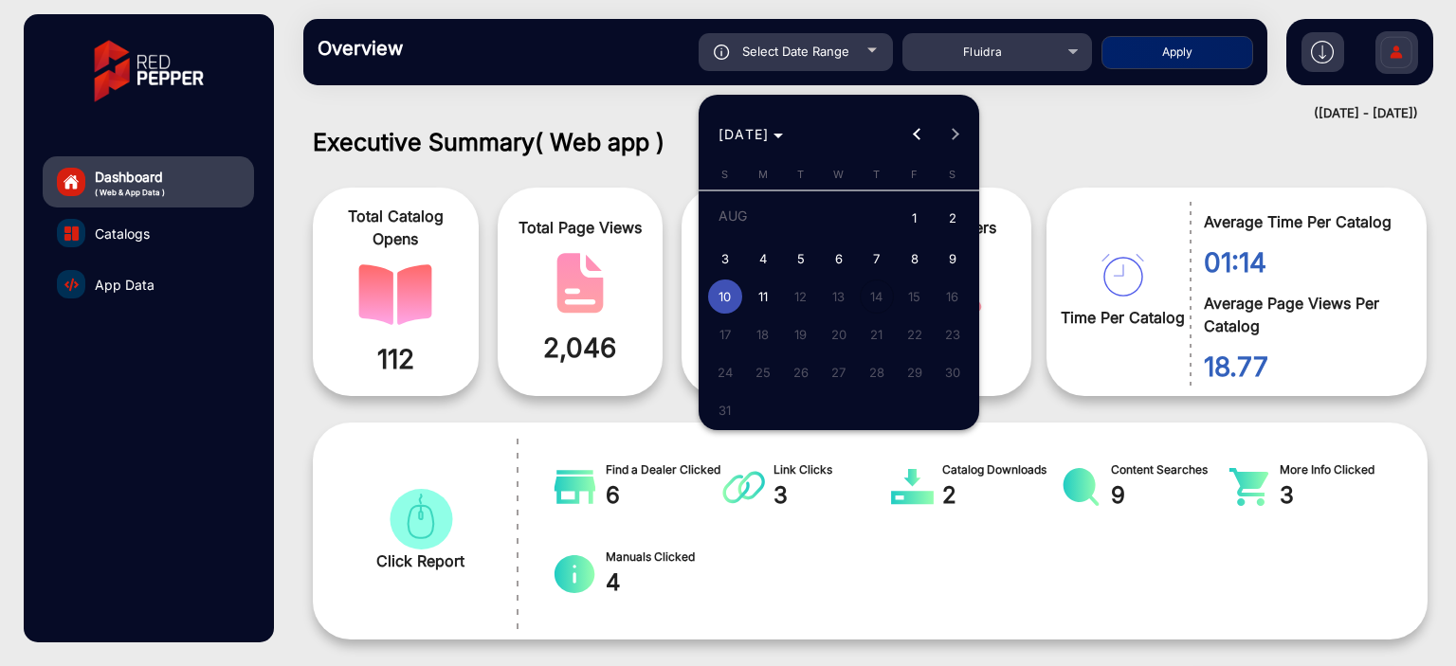
click at [1036, 166] on div at bounding box center [728, 333] width 1456 height 666
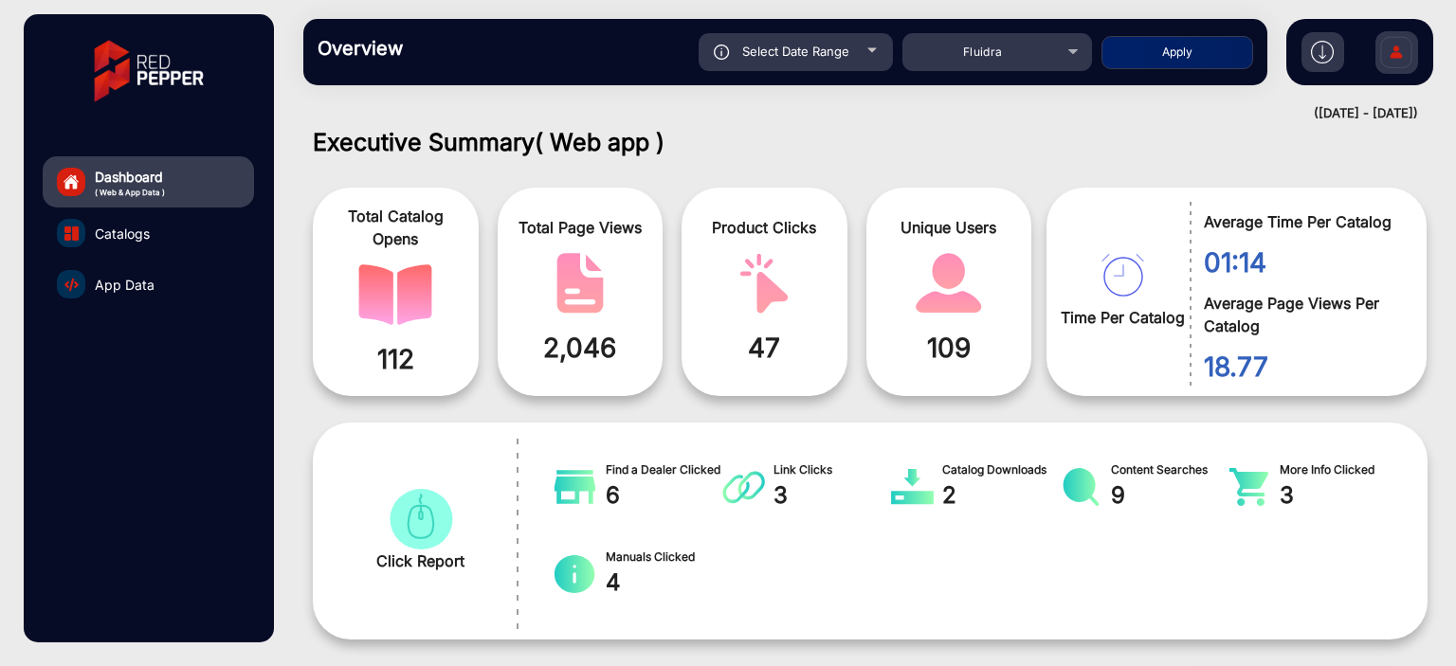
click at [1046, 79] on div "Overview Reports Understand what makes your customers tick and learn how they a…" at bounding box center [785, 52] width 964 height 66
click at [1039, 61] on div "Fluidra" at bounding box center [983, 52] width 152 height 23
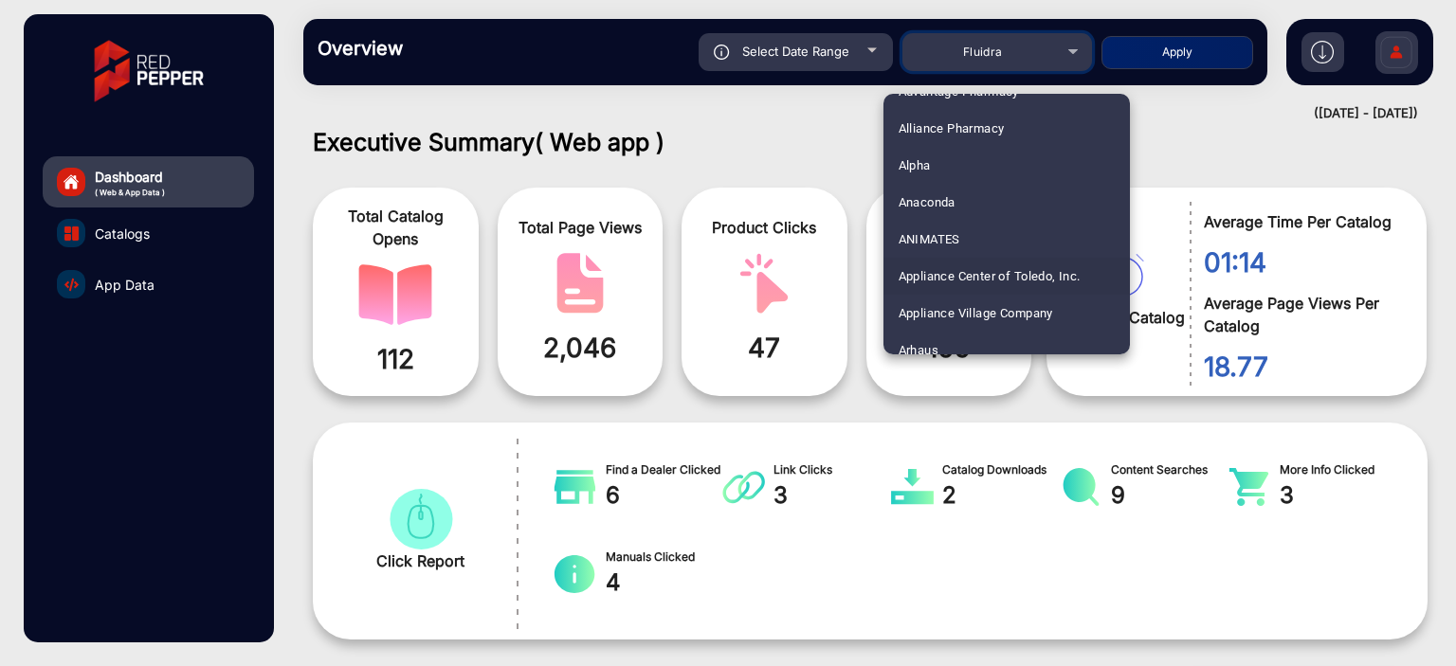
scroll to position [197, 0]
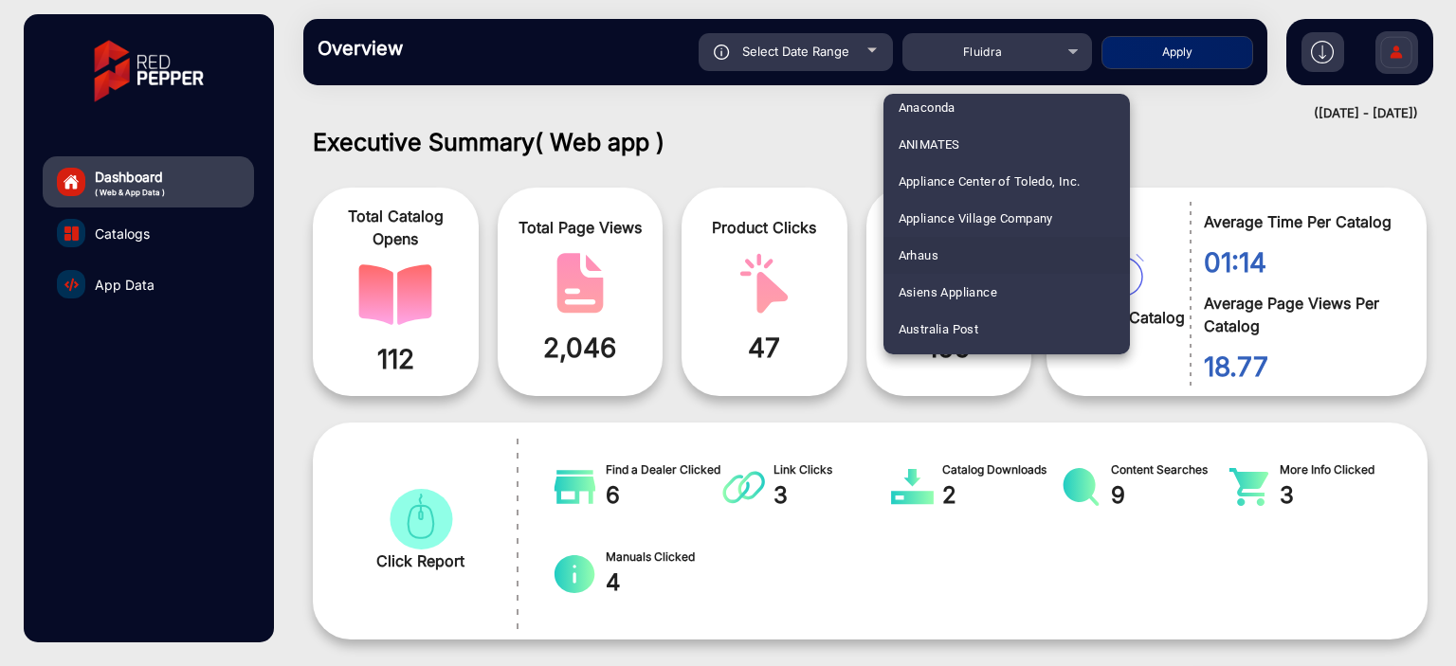
click at [941, 247] on mat-option "Arhaus" at bounding box center [1007, 255] width 246 height 37
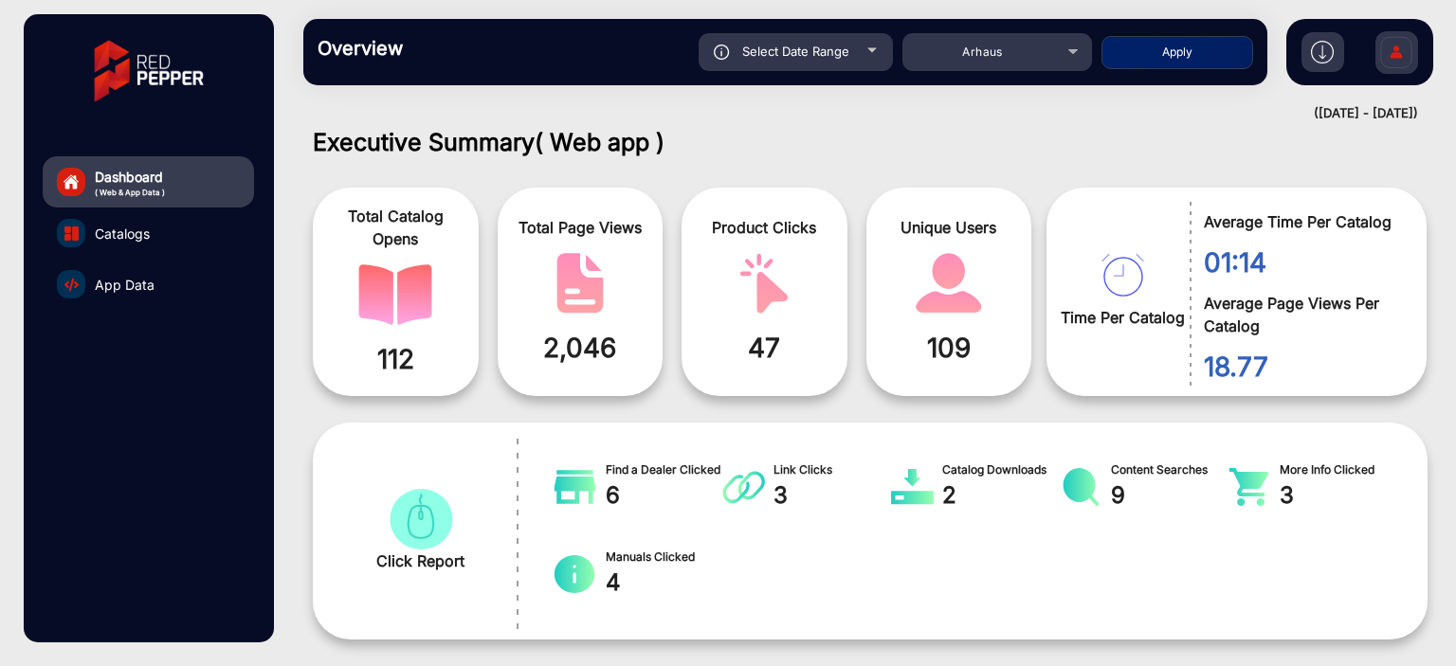
click at [1143, 64] on button "Apply" at bounding box center [1178, 52] width 152 height 33
type input "[DATE]"
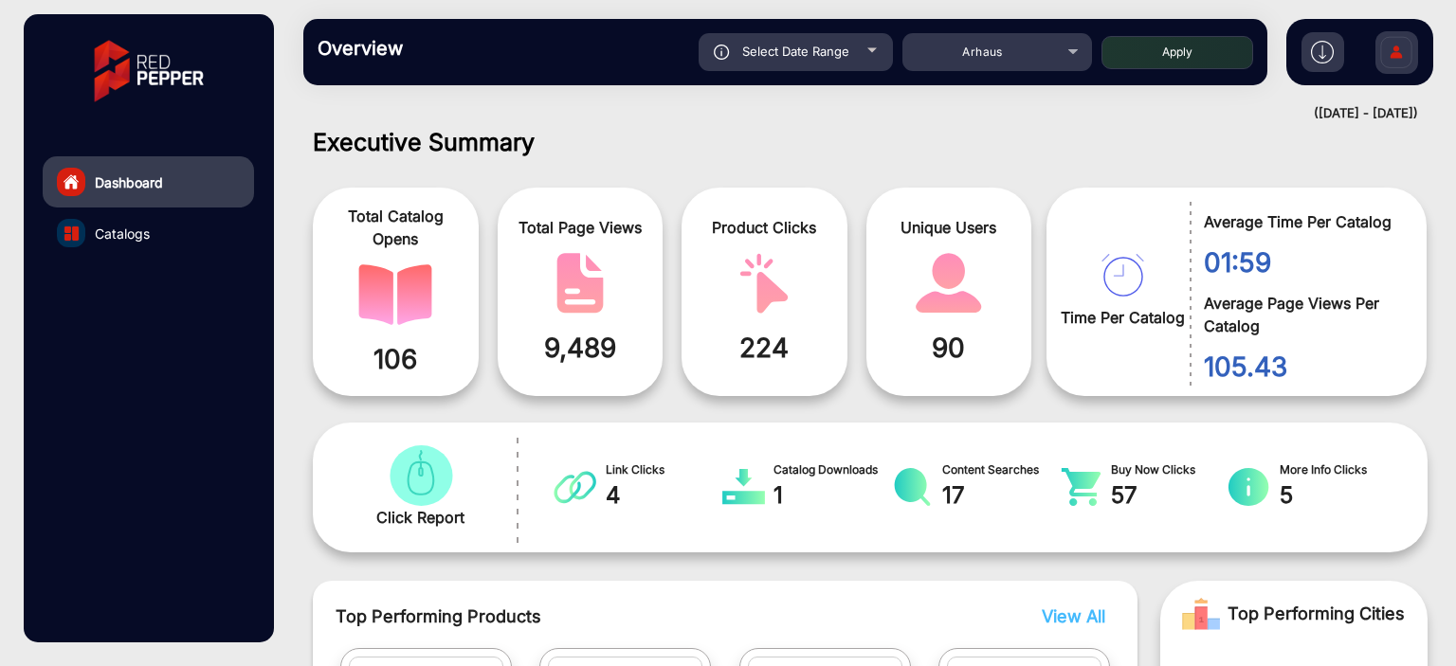
click at [849, 59] on div "Select Date Range" at bounding box center [796, 52] width 194 height 38
type input "[DATE]"
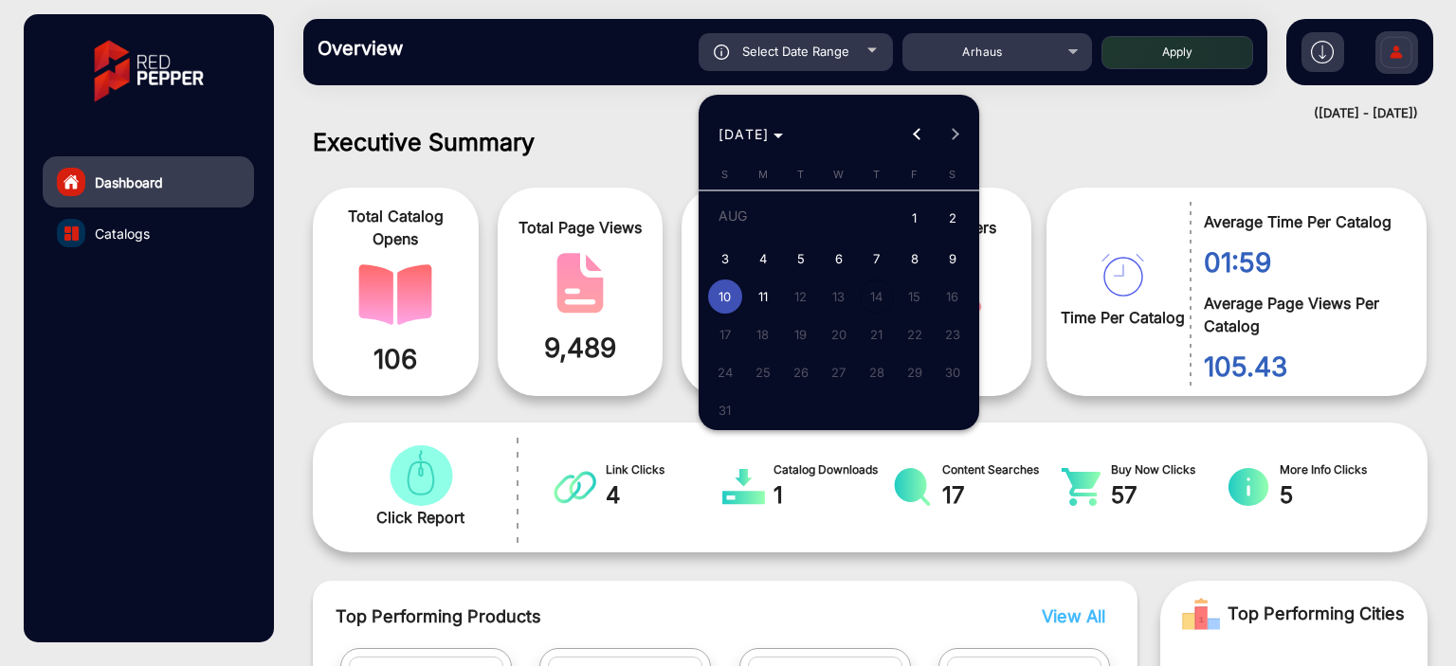
click at [1019, 56] on div at bounding box center [728, 333] width 1456 height 666
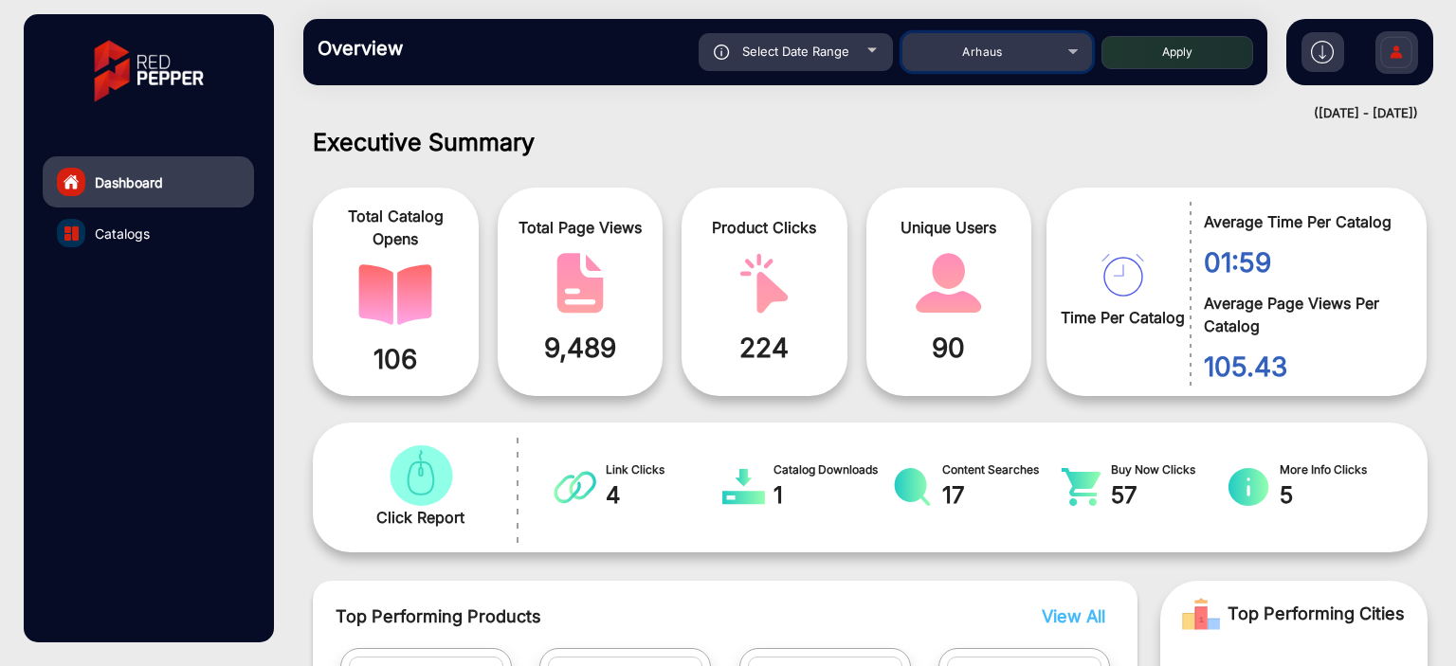
click at [1019, 56] on div "Arhaus" at bounding box center [983, 52] width 152 height 23
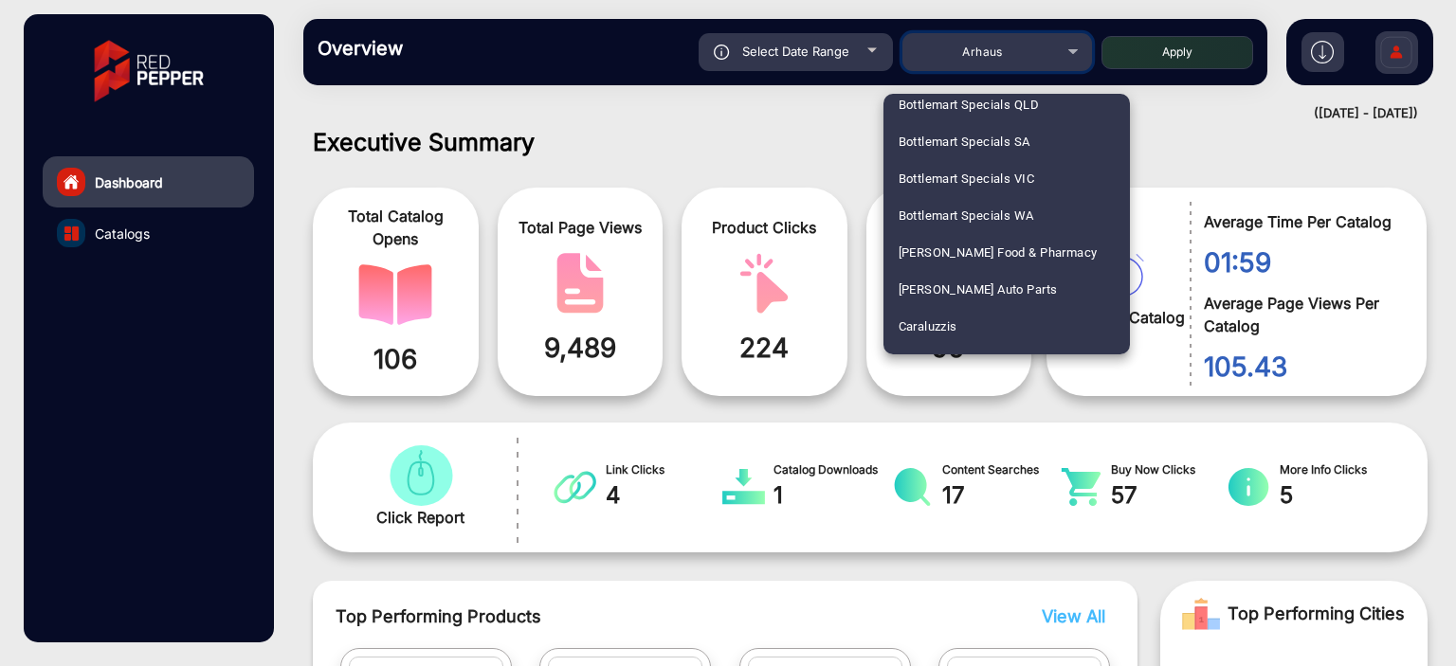
scroll to position [1633, 0]
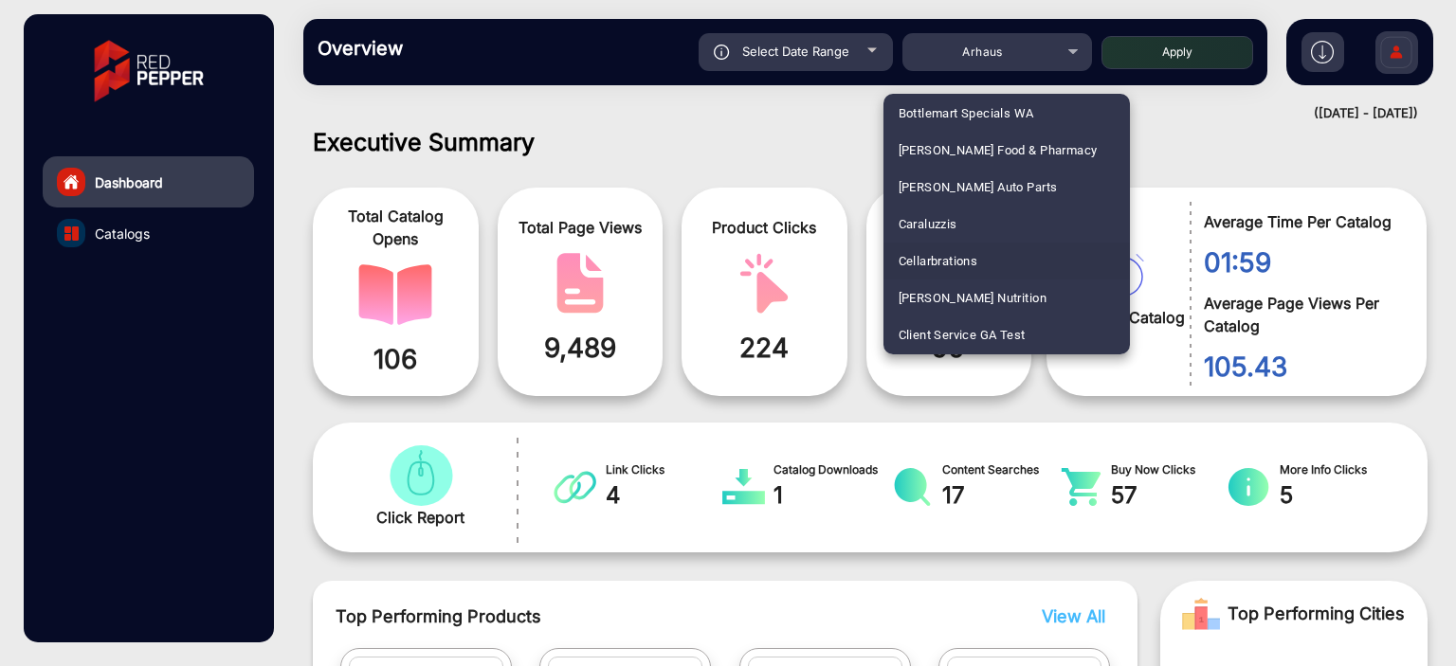
click at [955, 242] on span "Caraluzzis" at bounding box center [928, 224] width 59 height 37
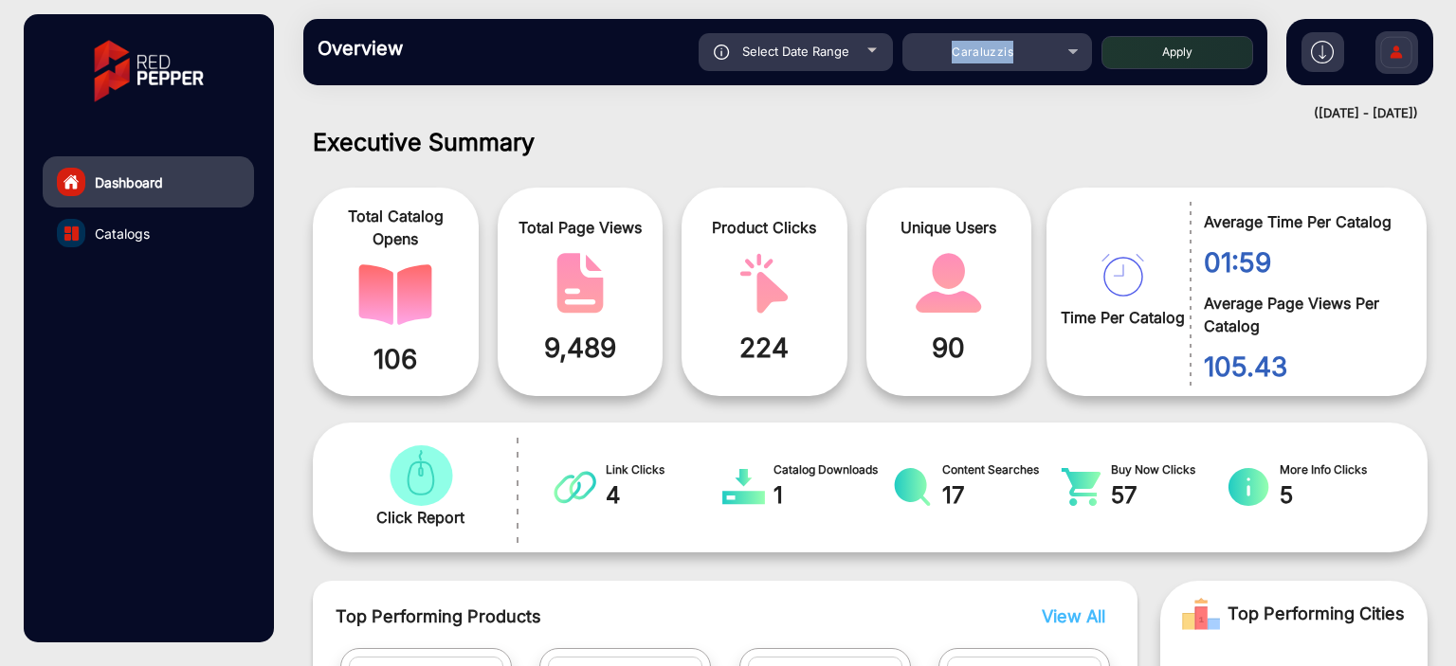
click at [1184, 46] on button "Apply" at bounding box center [1178, 52] width 152 height 33
type input "[DATE]"
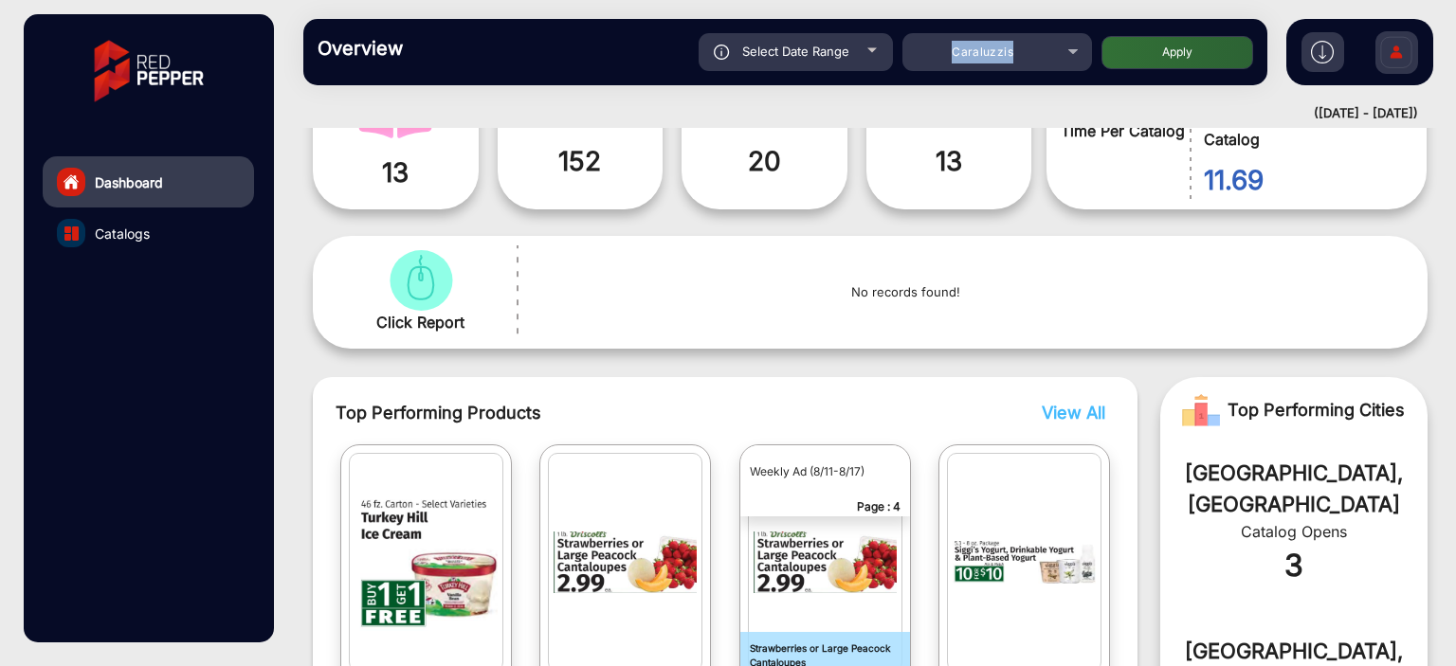
scroll to position [14, 0]
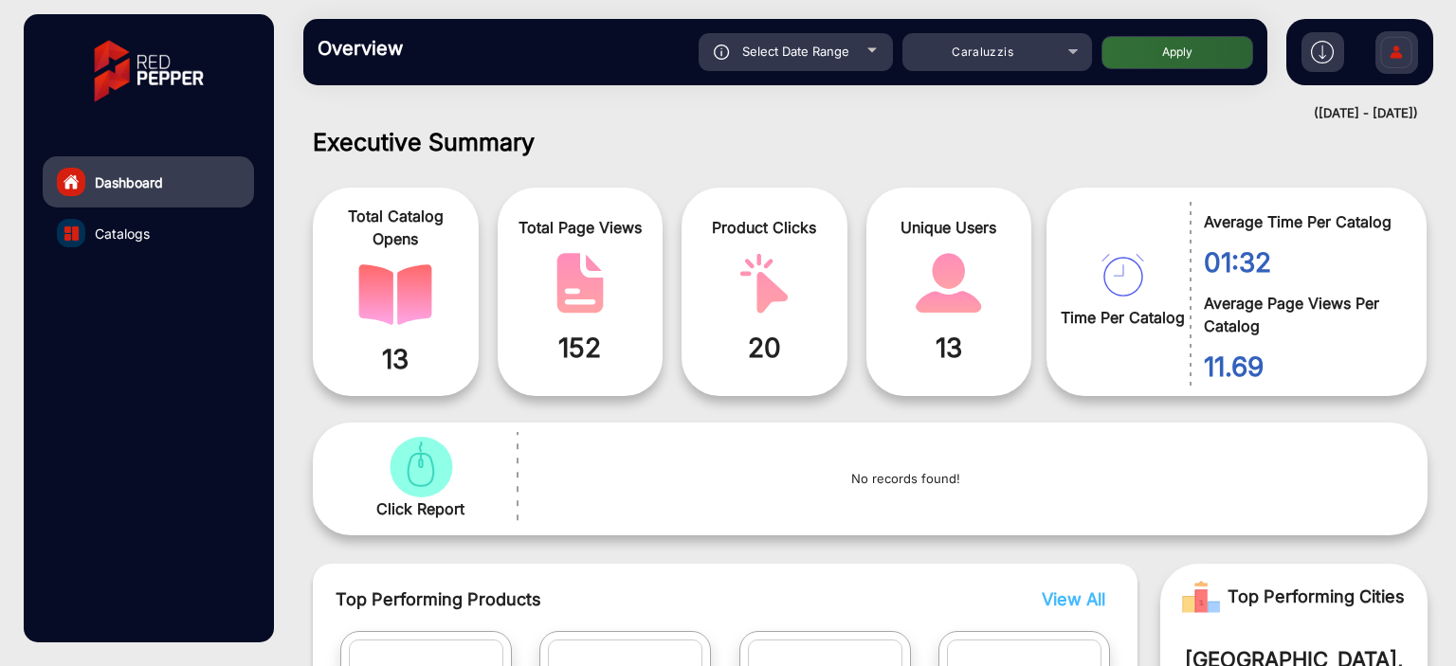
click at [903, 196] on div "Unique Users 13" at bounding box center [950, 292] width 166 height 209
click at [956, 55] on span "Caraluzzis" at bounding box center [983, 52] width 62 height 14
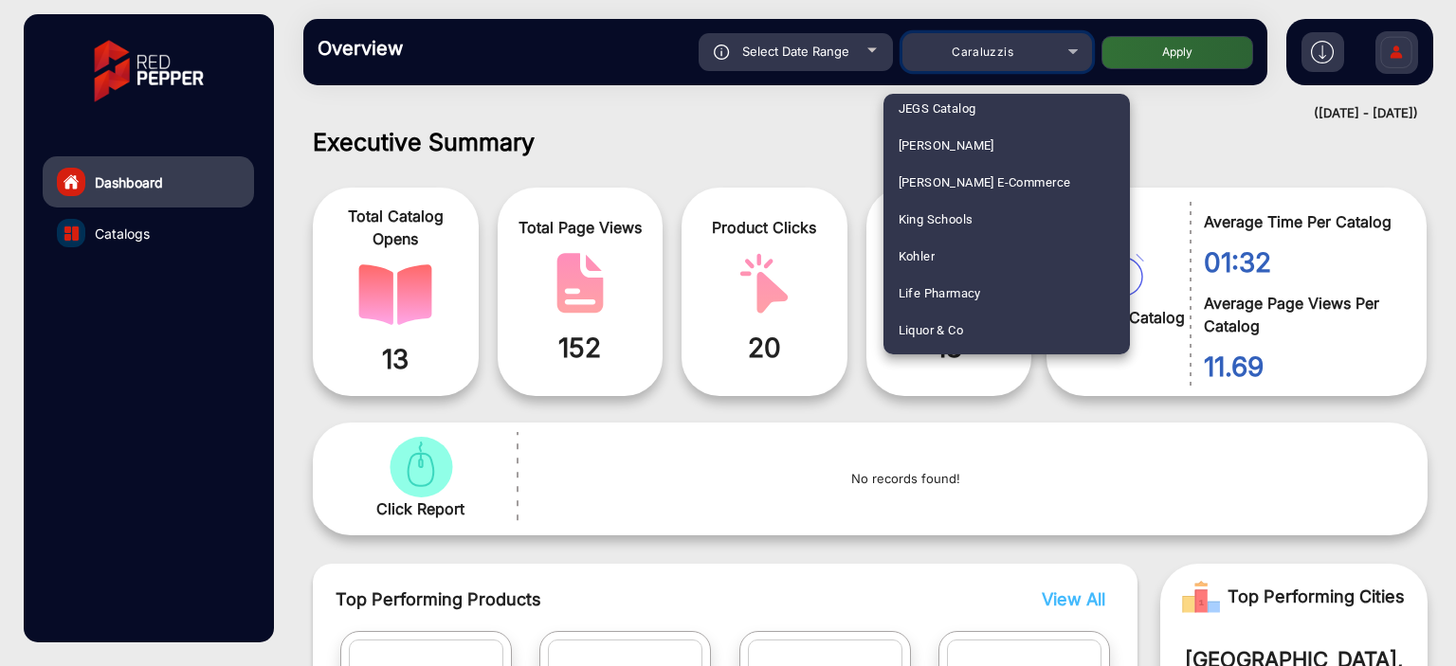
scroll to position [3227, 0]
click at [944, 219] on span "King Schools" at bounding box center [936, 220] width 75 height 37
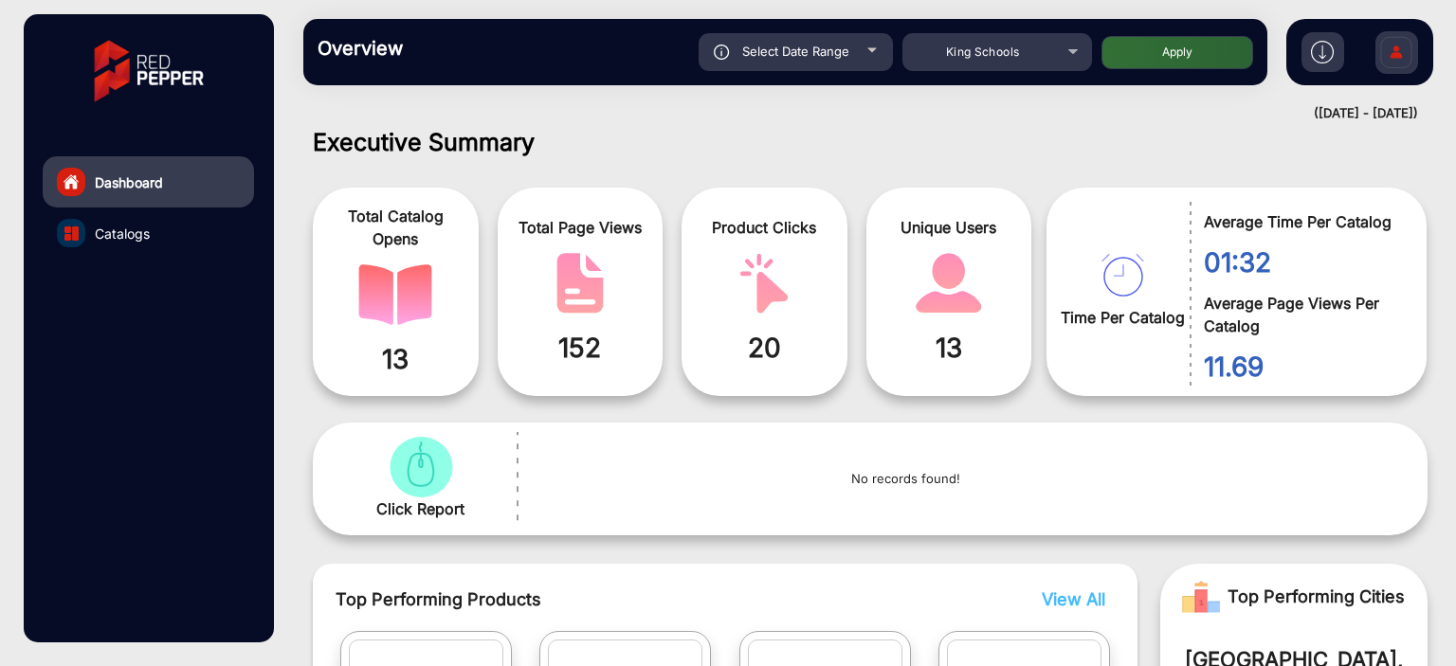
click at [1160, 56] on button "Apply" at bounding box center [1178, 52] width 152 height 33
type input "[DATE]"
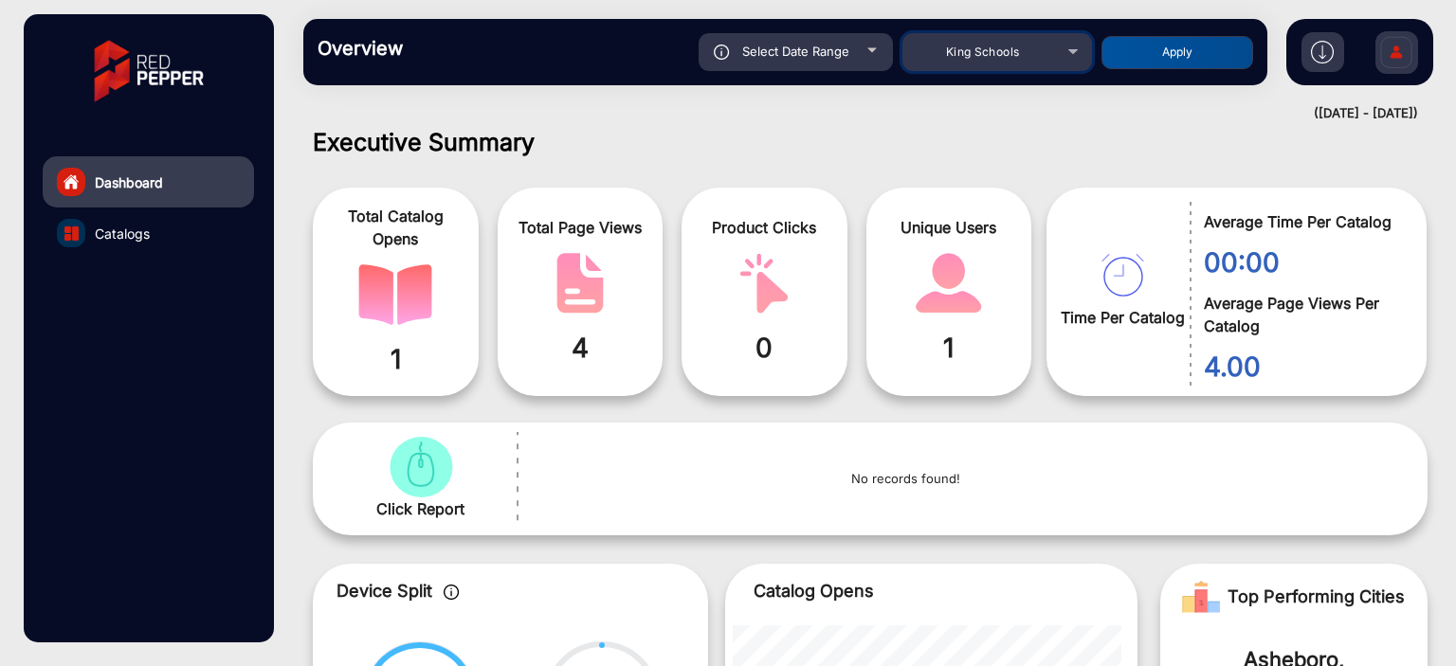
click at [1012, 54] on span "King Schools" at bounding box center [983, 52] width 74 height 14
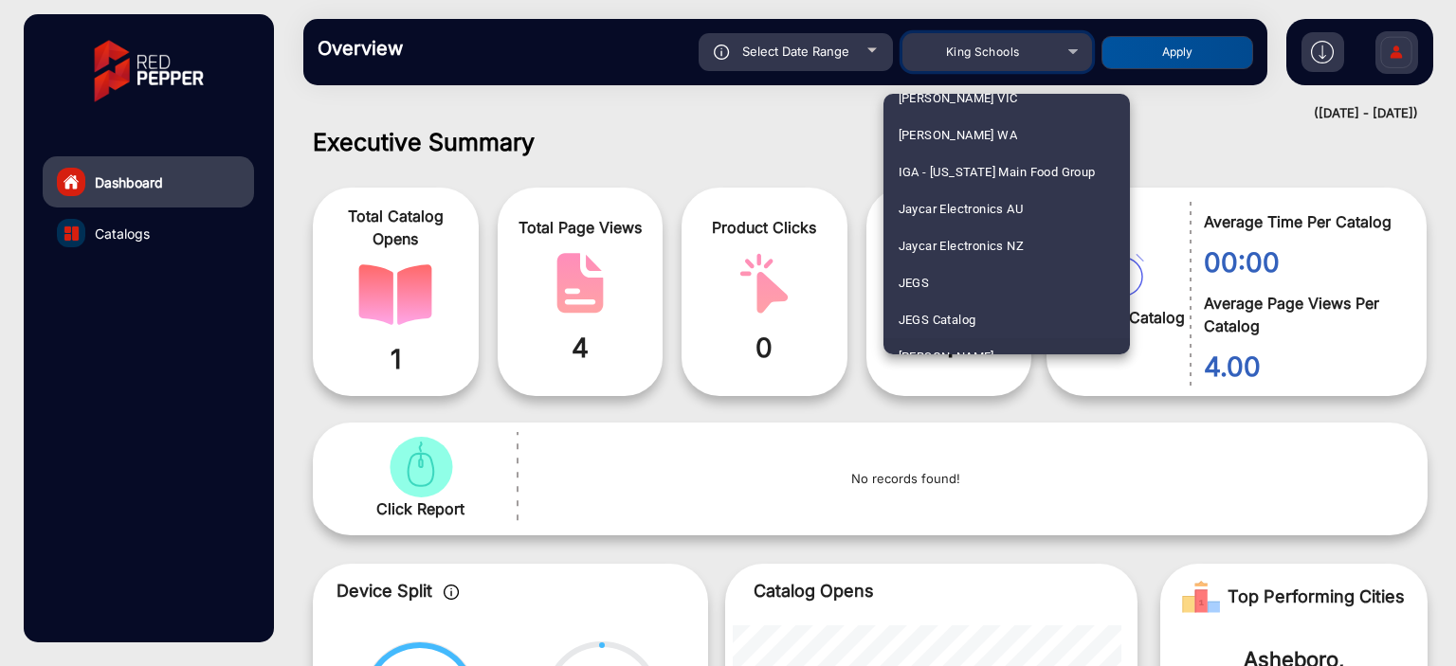
scroll to position [3111, 0]
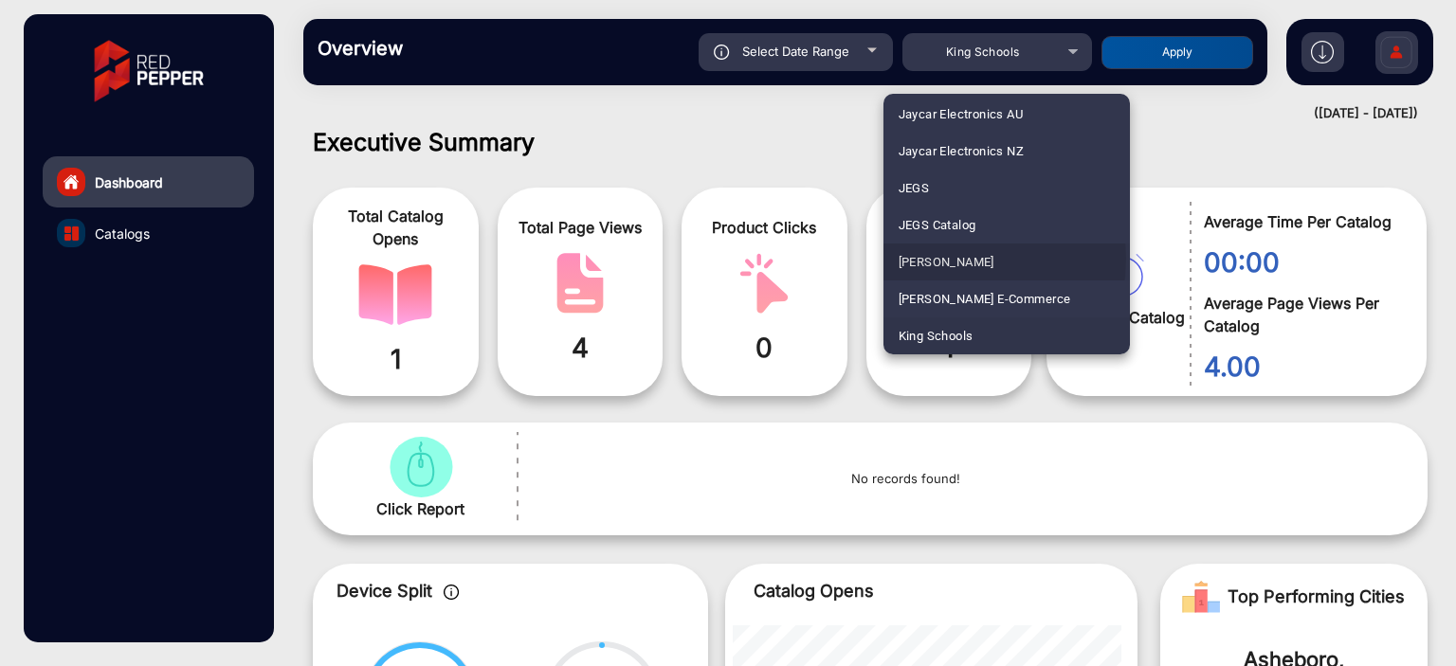
click at [956, 258] on span "[PERSON_NAME]" at bounding box center [947, 262] width 96 height 37
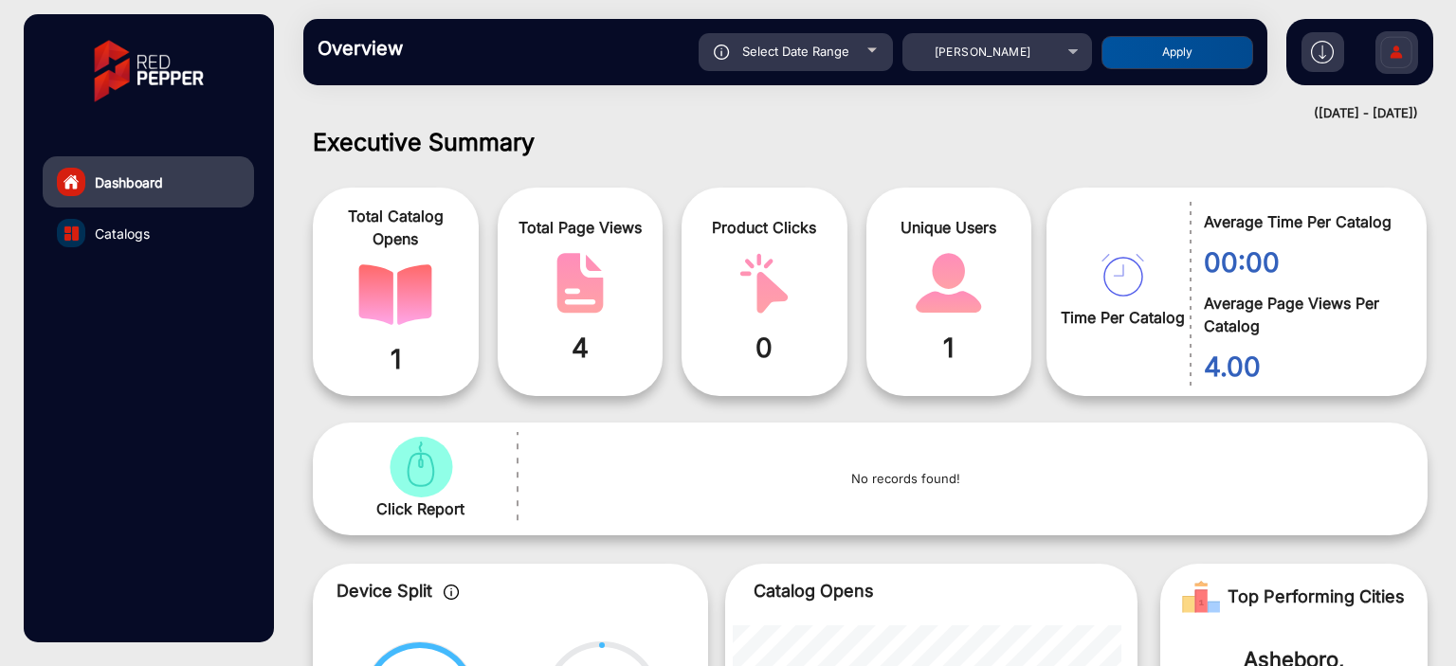
click at [1179, 33] on div "Select Date Range [DATE] [DATE] – [DATE] [DATE] [PERSON_NAME] Apply" at bounding box center [832, 52] width 842 height 38
click at [1176, 49] on button "Apply" at bounding box center [1178, 52] width 152 height 33
type input "[DATE]"
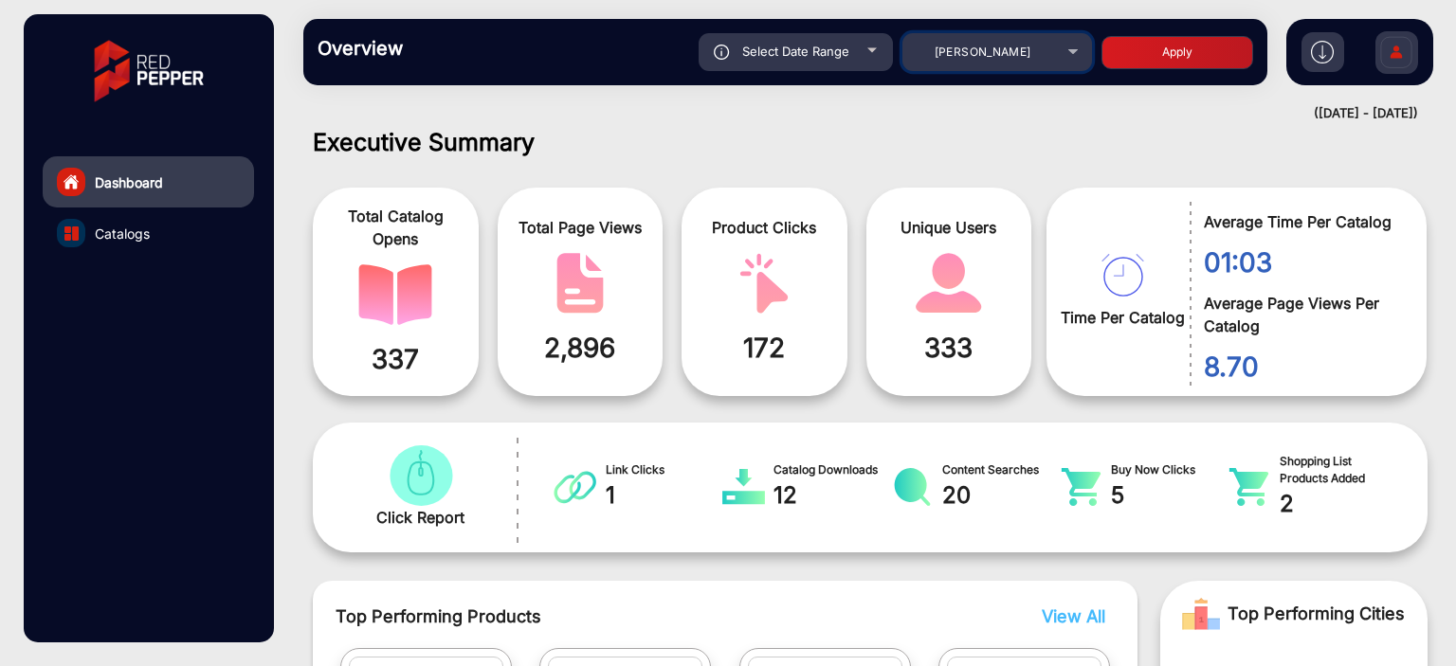
click at [966, 59] on span "[PERSON_NAME]" at bounding box center [983, 52] width 97 height 14
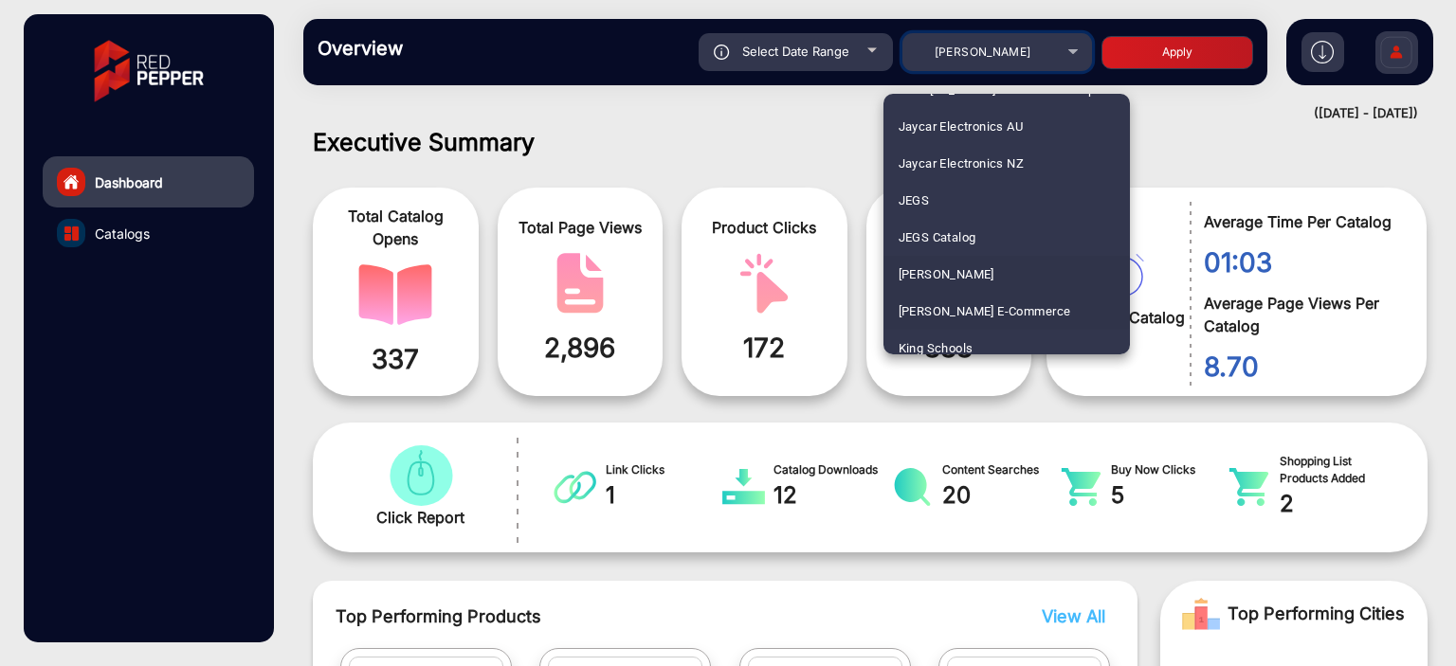
scroll to position [3132, 0]
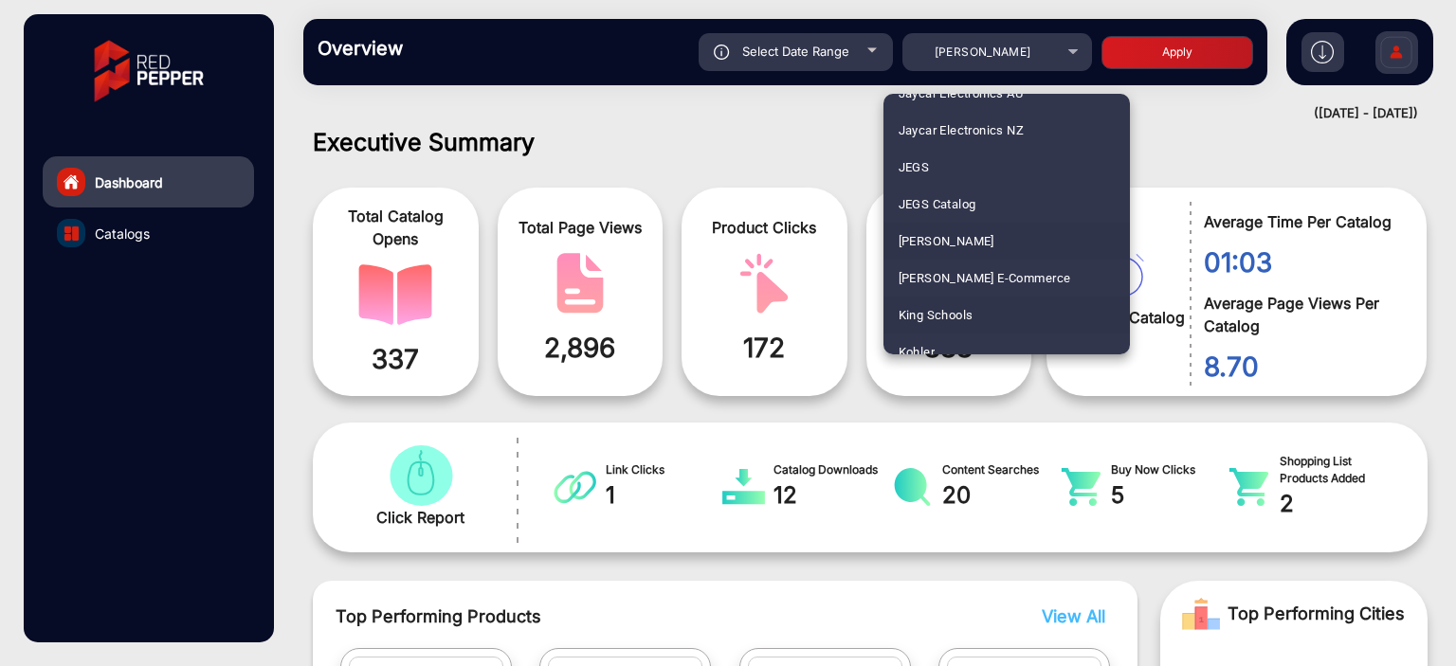
click at [919, 300] on span "King Schools" at bounding box center [936, 315] width 75 height 37
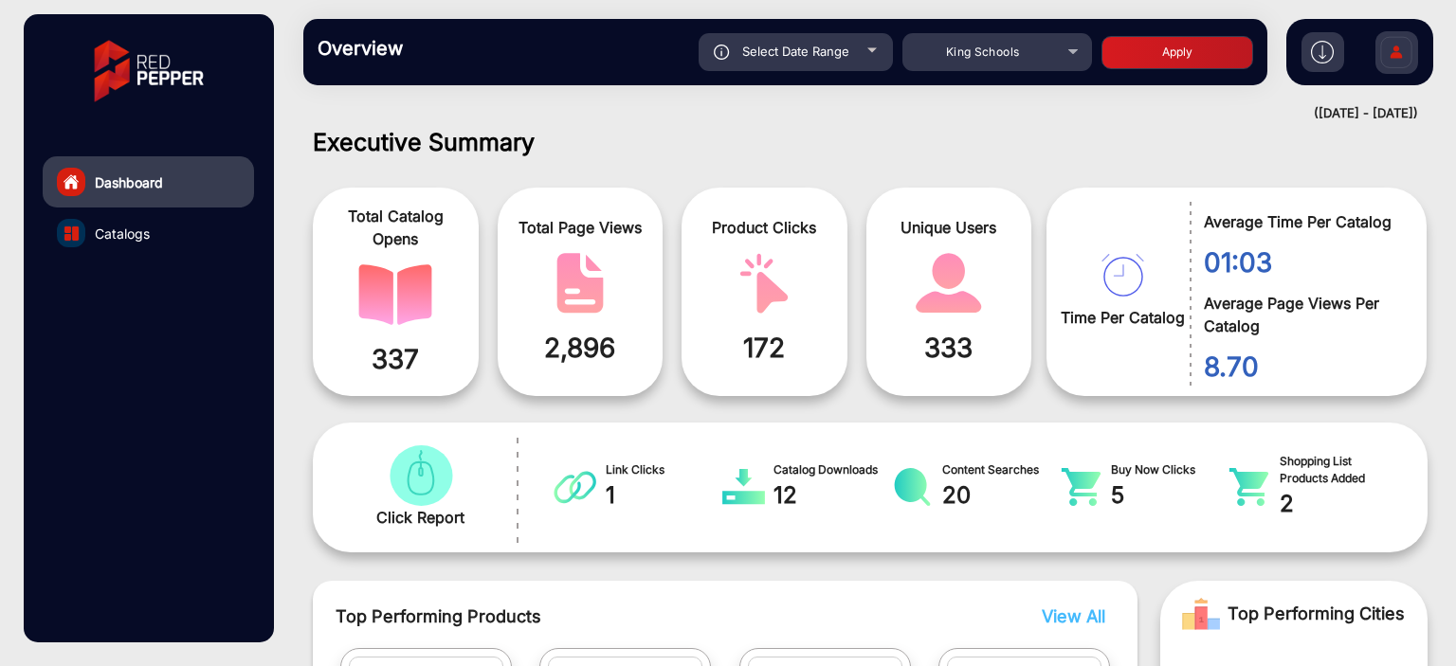
click at [1129, 60] on button "Apply" at bounding box center [1178, 52] width 152 height 33
type input "[DATE]"
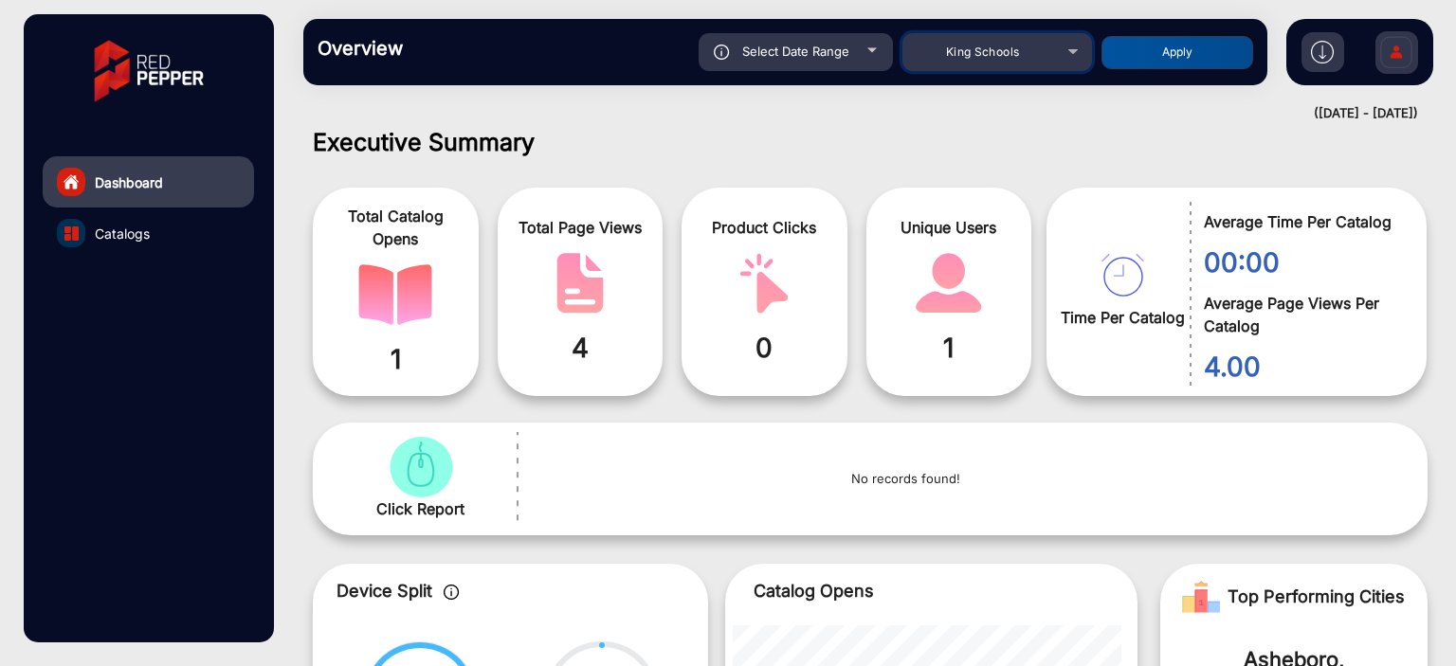
click at [1012, 64] on mat-select "King Schools" at bounding box center [998, 52] width 190 height 38
click at [1046, 55] on div "King Schools" at bounding box center [983, 52] width 152 height 23
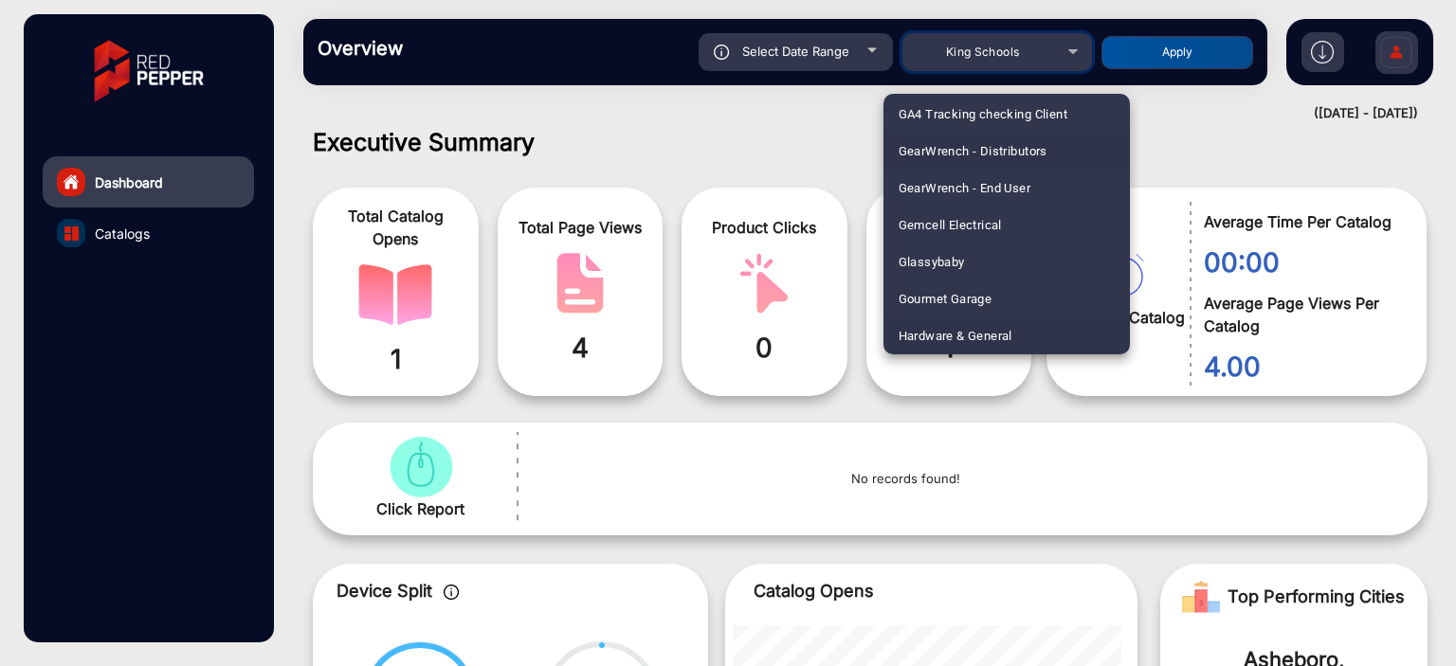
scroll to position [2763, 0]
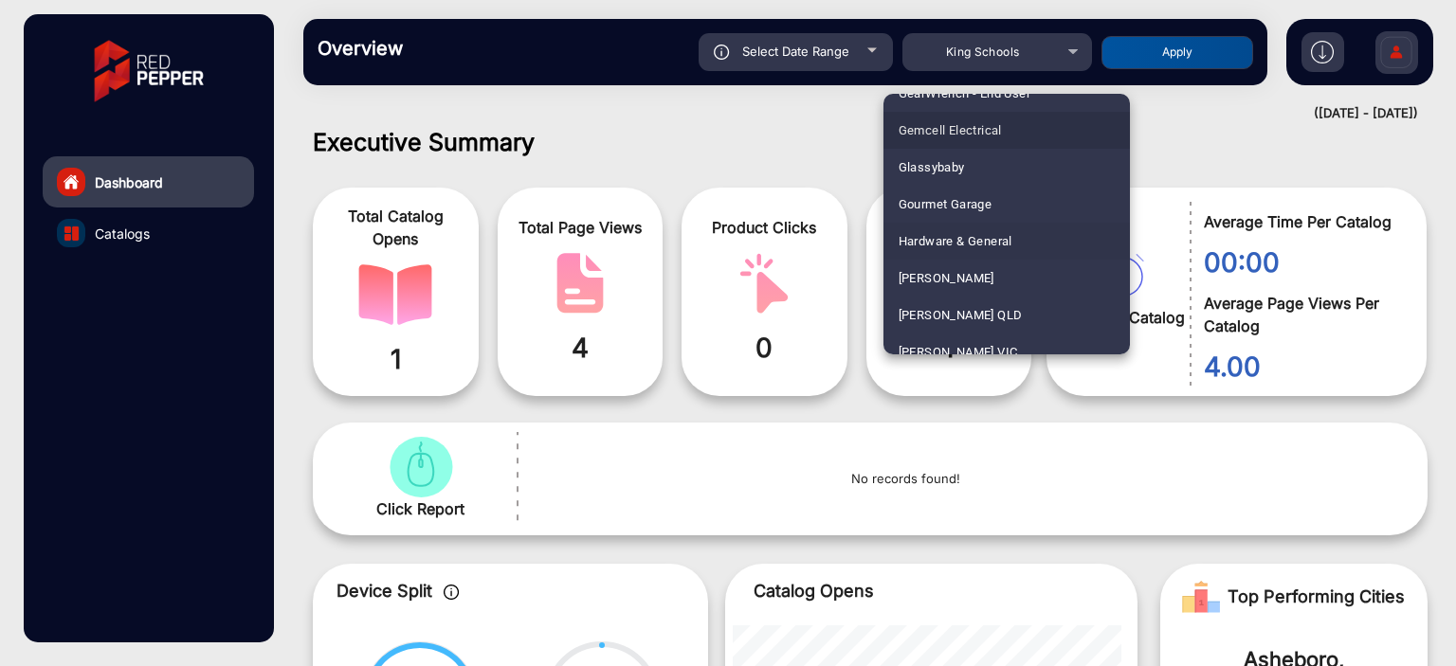
click at [1012, 145] on mat-option "Gemcell Electrical" at bounding box center [1007, 130] width 246 height 37
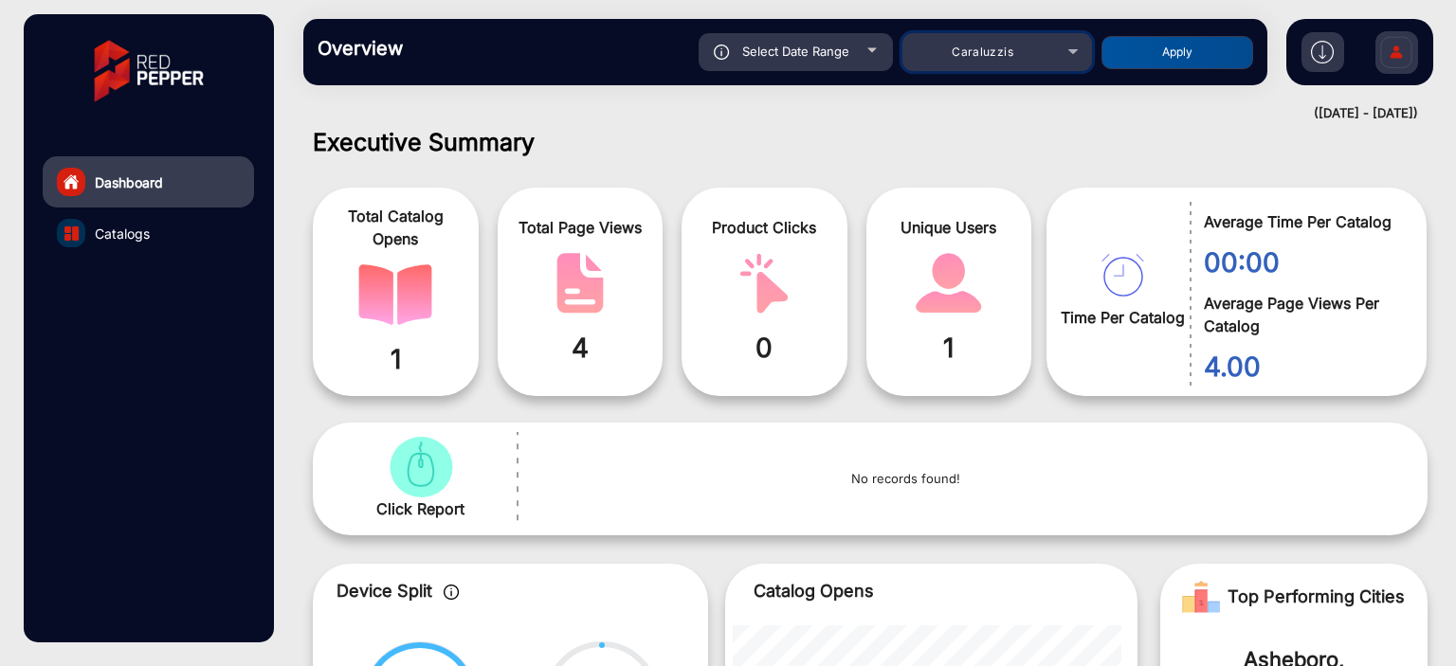
click at [1042, 61] on div "Caraluzzis" at bounding box center [983, 52] width 152 height 23
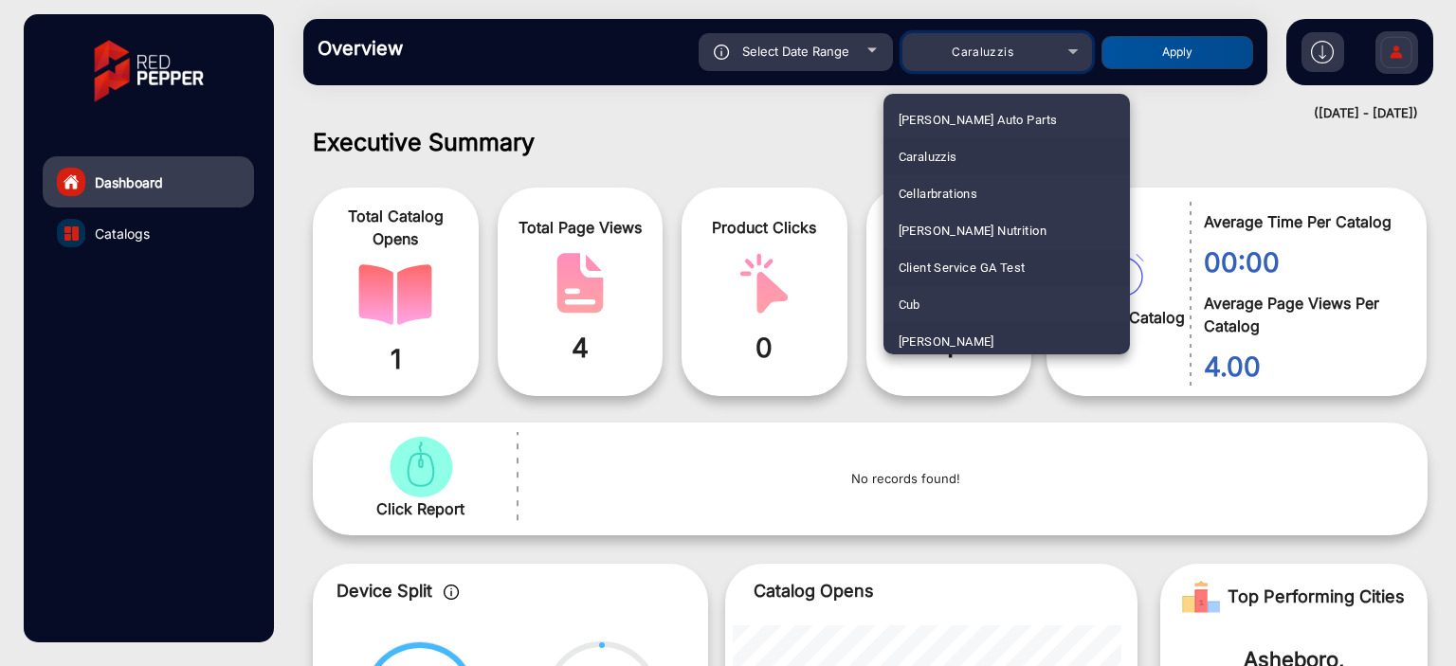
scroll to position [1669, 0]
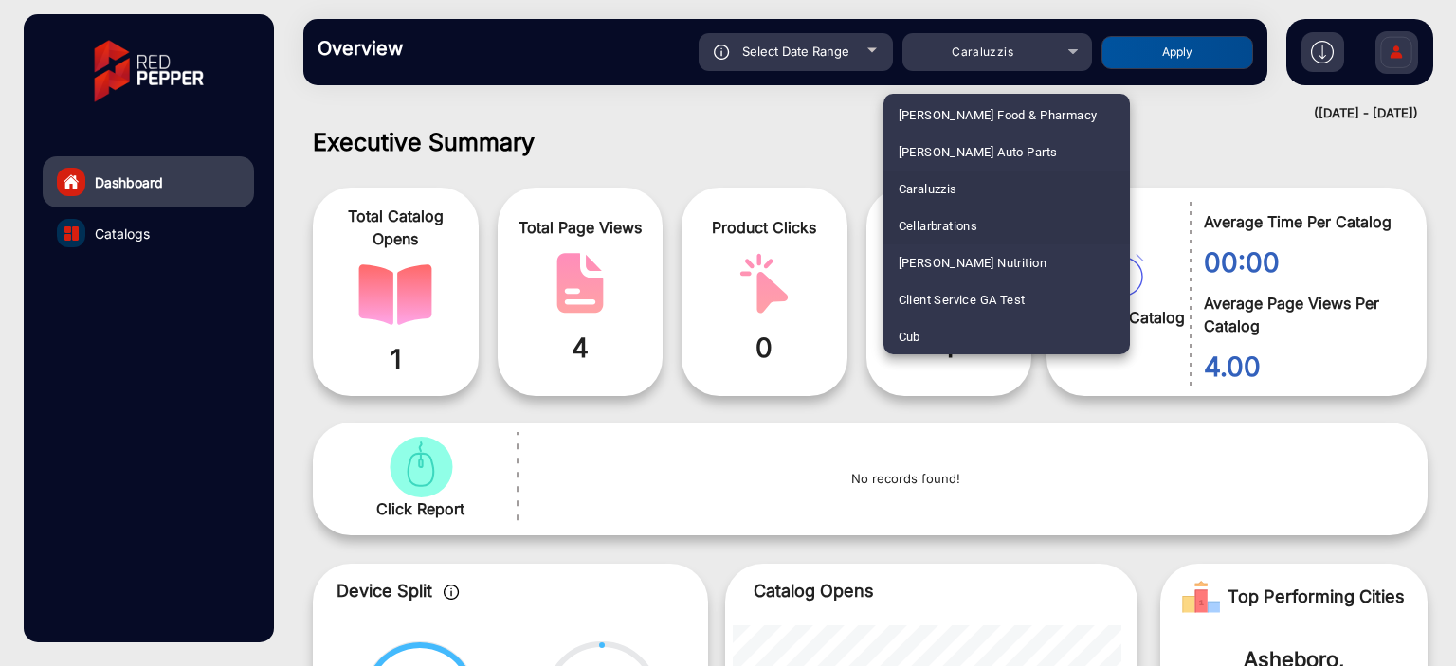
click at [721, 142] on div at bounding box center [728, 333] width 1456 height 666
